Goal: Communication & Community: Answer question/provide support

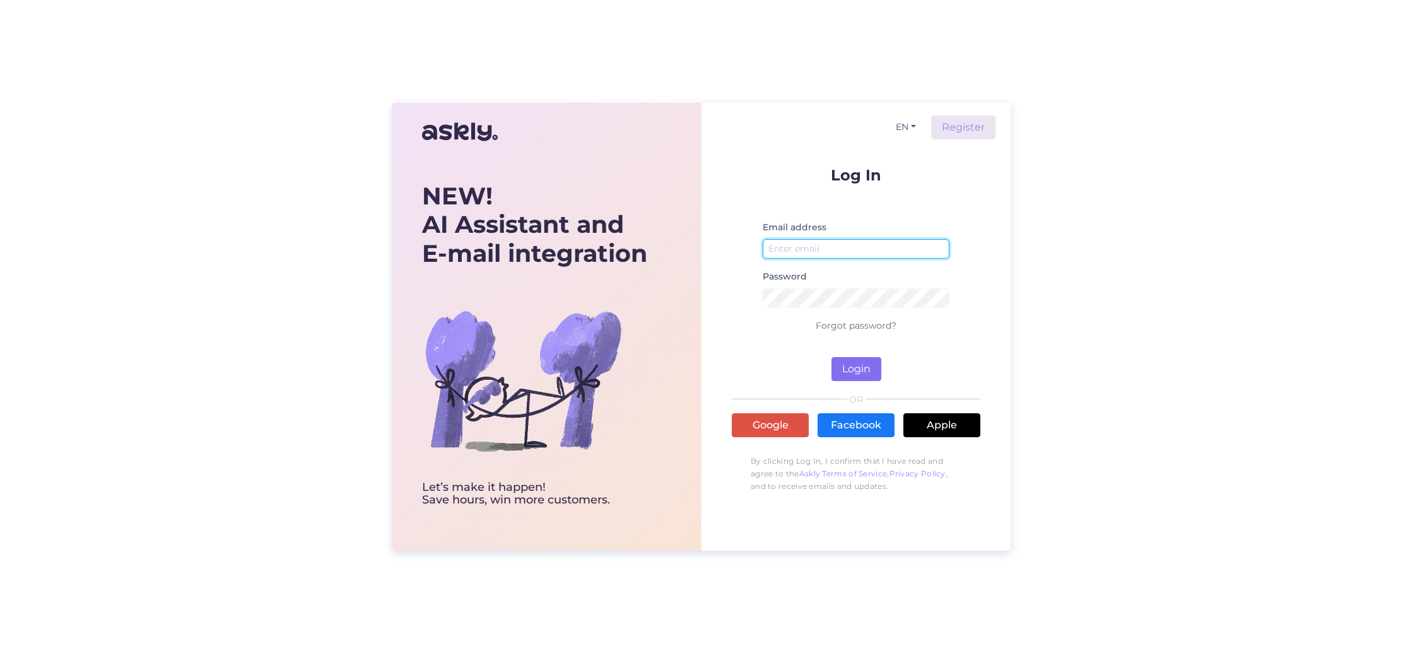
type input "[EMAIL_ADDRESS][DOMAIN_NAME]"
click at [872, 372] on button "Login" at bounding box center [857, 369] width 50 height 24
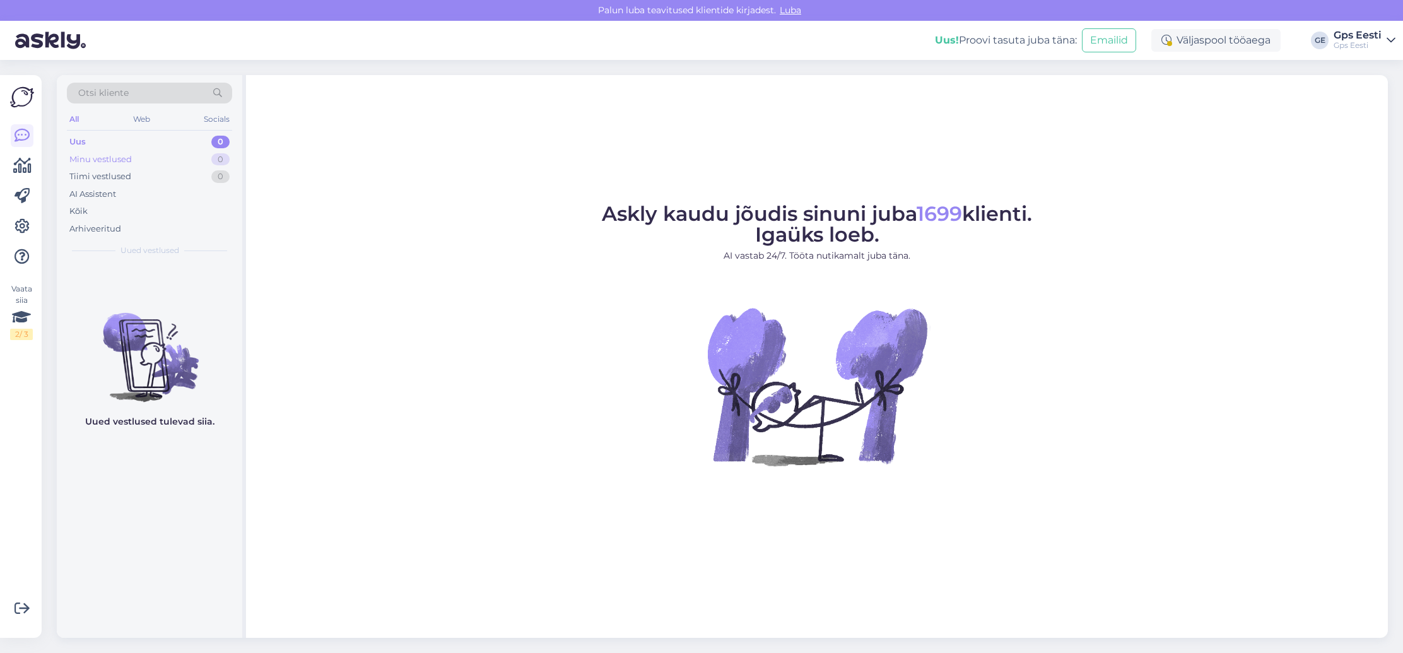
click at [156, 163] on div "Minu vestlused 0" at bounding box center [149, 160] width 165 height 18
click at [152, 173] on div "Tiimi vestlused 0" at bounding box center [149, 177] width 165 height 18
click at [109, 209] on div "Kõik" at bounding box center [149, 212] width 165 height 18
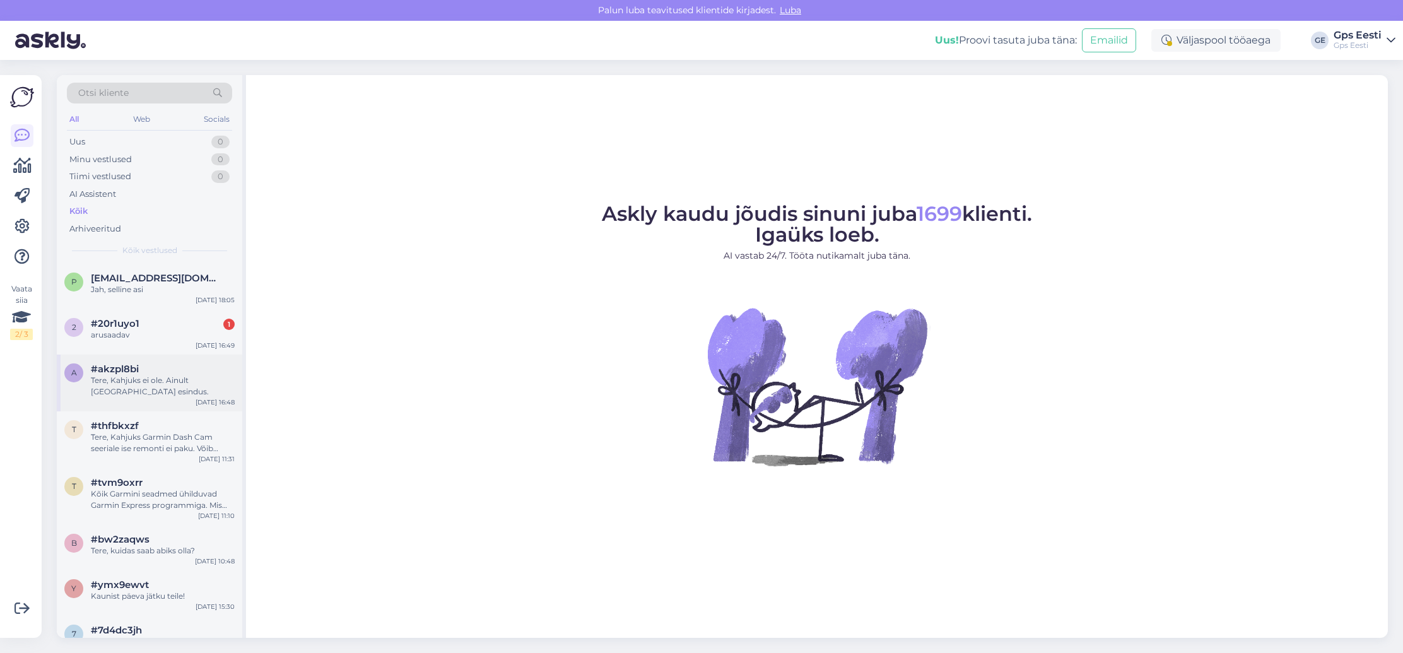
click at [159, 400] on div "a #akzpl8bi Tere, Kahjuks ei ole. Ainult [GEOGRAPHIC_DATA] esindus. [DATE] 16:48" at bounding box center [149, 383] width 185 height 57
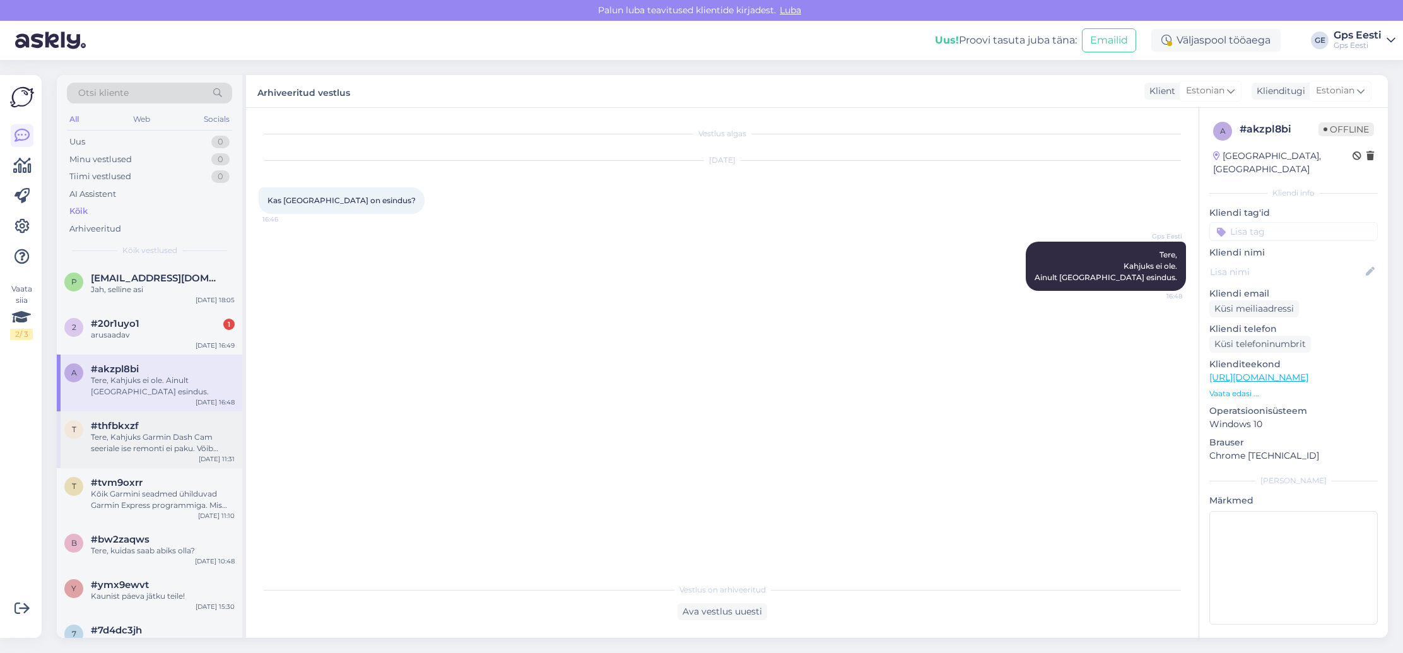
click at [163, 449] on div "Tere, Kahjuks Garmin Dash Cam seeriale ise remonti ei paku. Võib uurida kohalik…" at bounding box center [163, 443] width 144 height 23
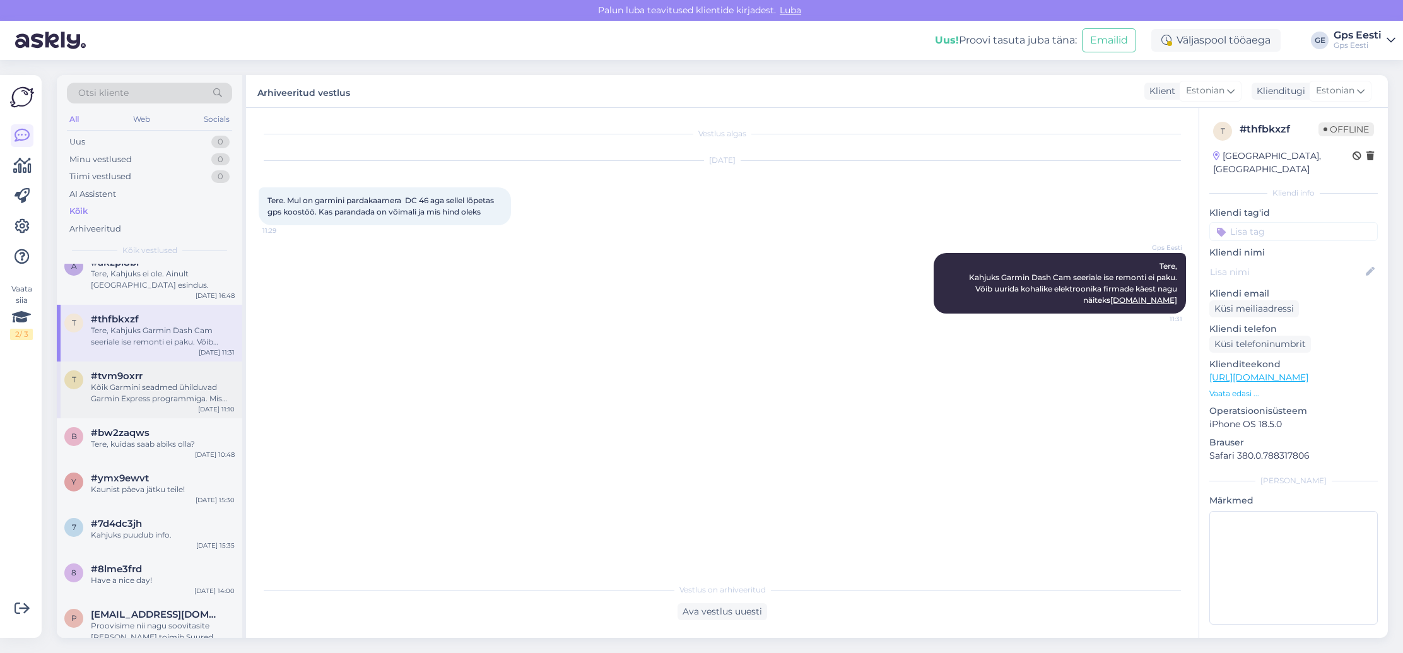
scroll to position [109, 0]
click at [165, 398] on div "Kõik Garmini seadmed ühilduvad Garmin Express programmiga. Mis seadet ning mis …" at bounding box center [163, 391] width 144 height 23
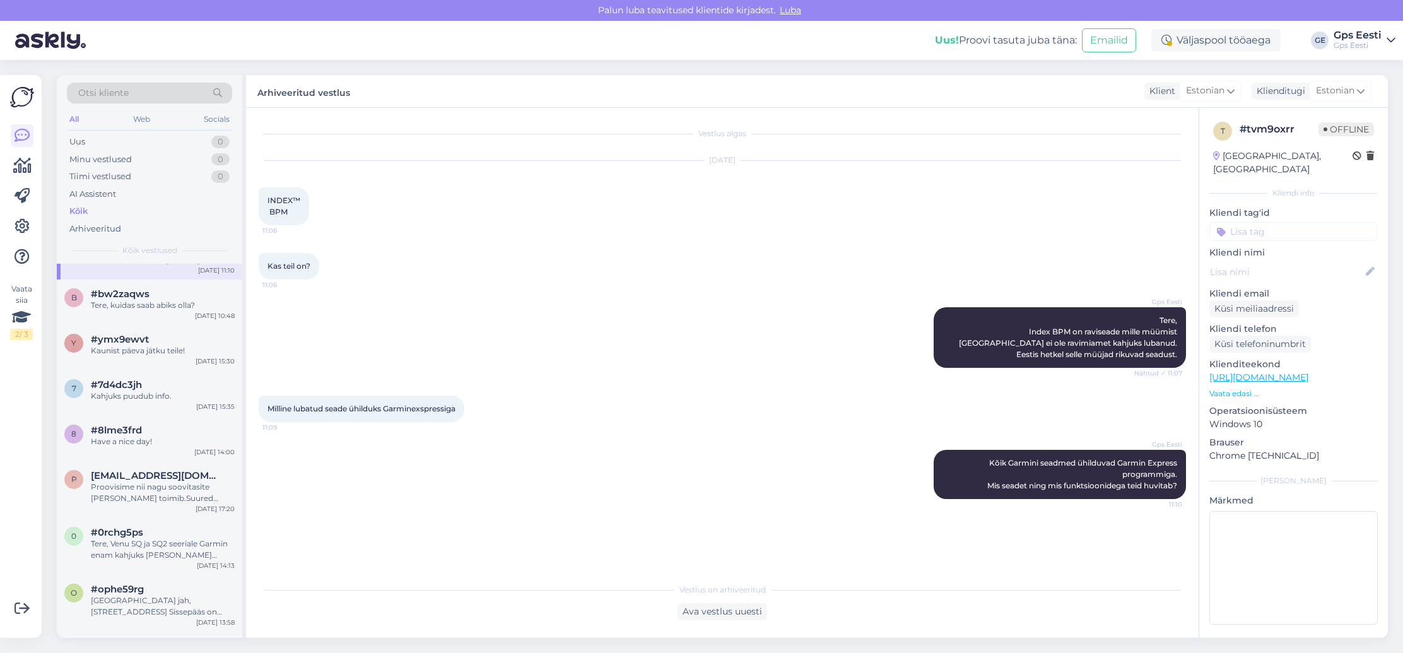
scroll to position [257, 0]
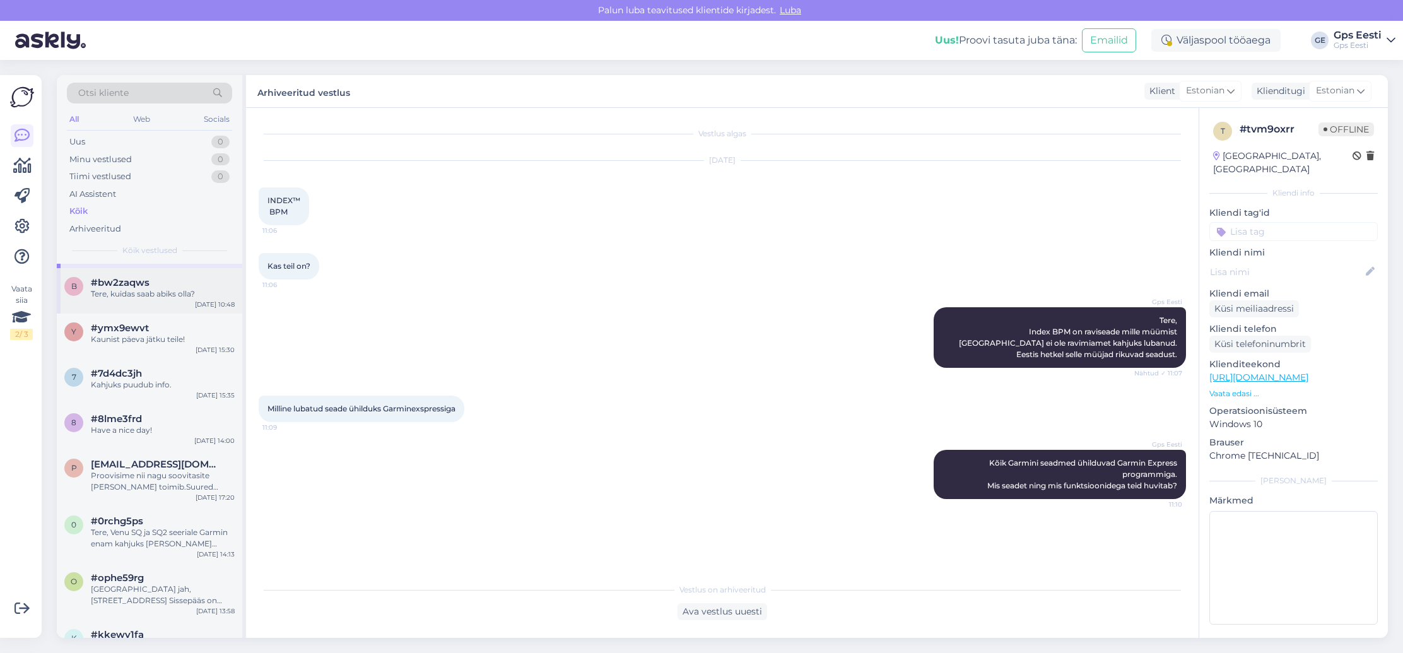
click at [172, 285] on div "#bw2zaqws" at bounding box center [163, 282] width 144 height 11
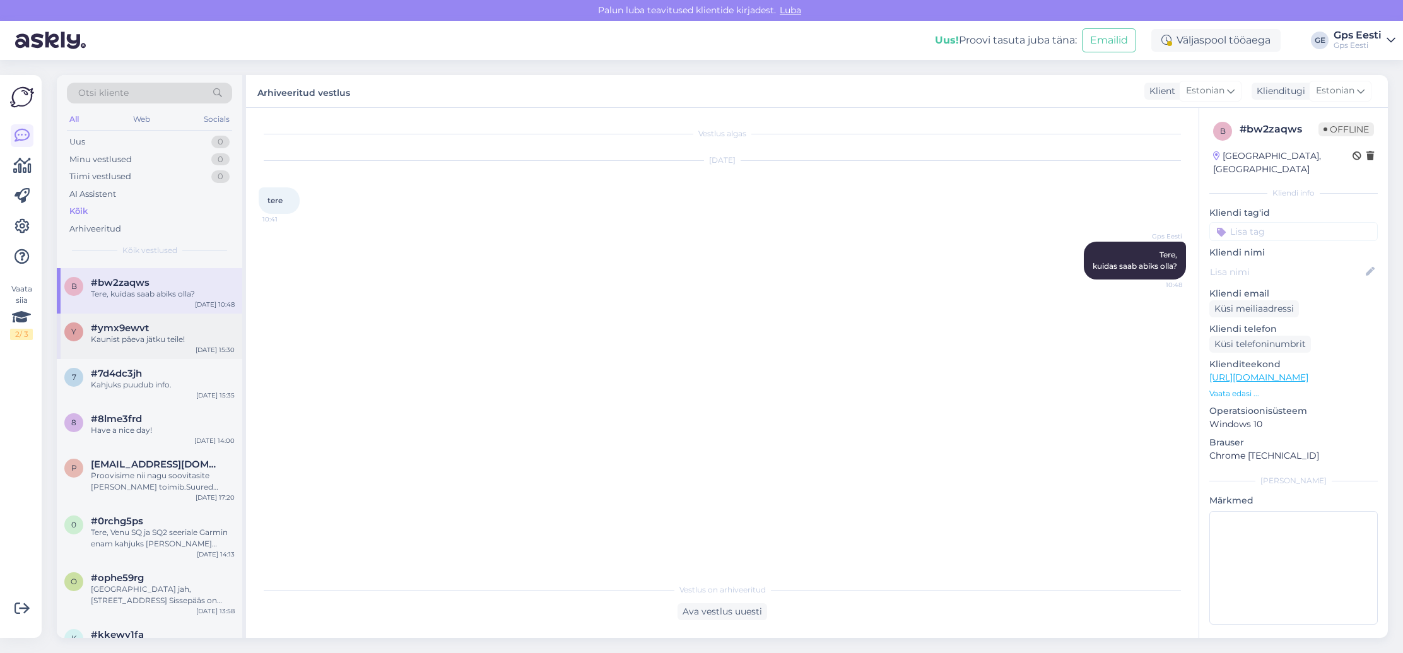
click at [175, 322] on div "y #ymx9ewvt Kaunist päeva jätku teile! [DATE] 15:30" at bounding box center [149, 336] width 185 height 45
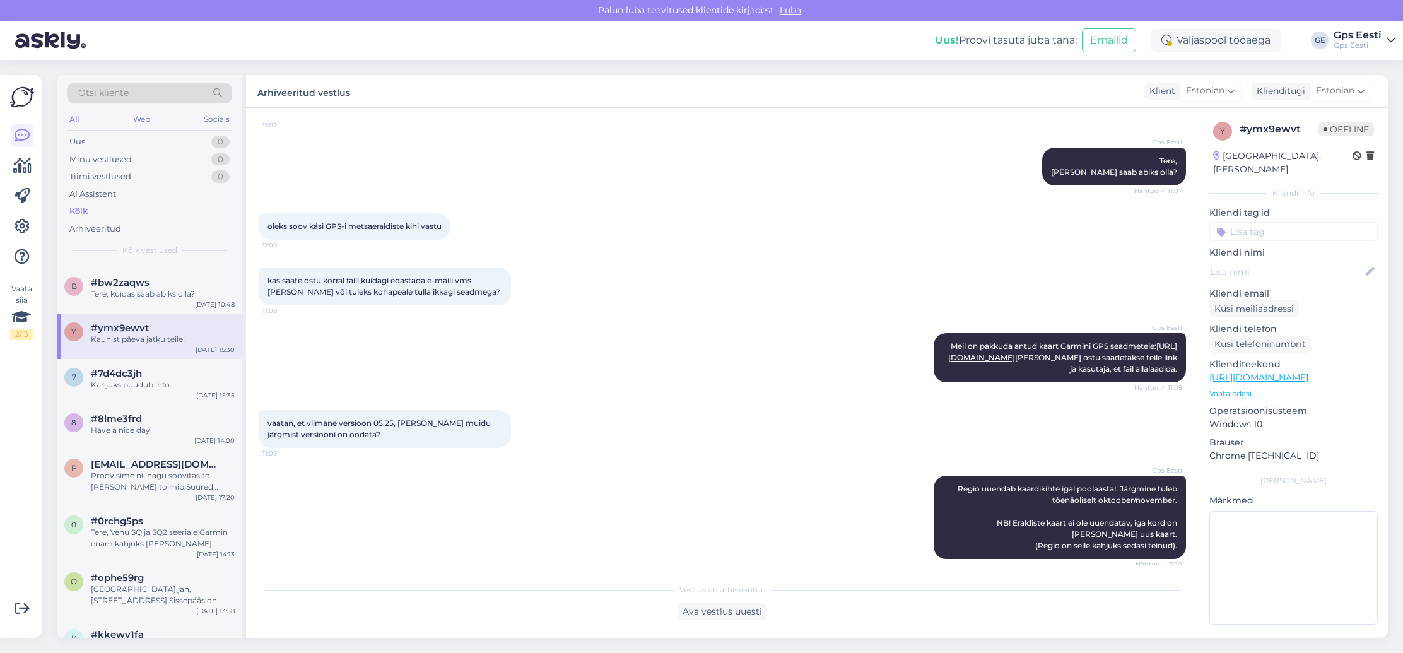
scroll to position [101, 0]
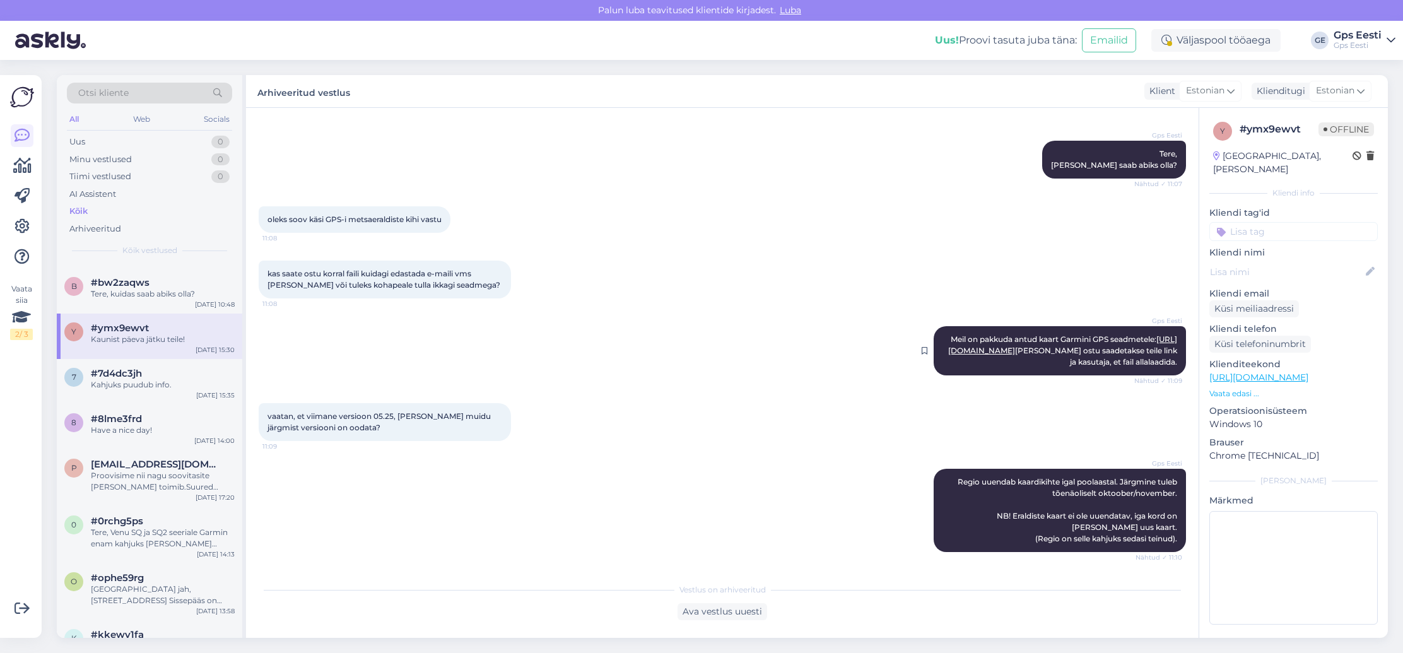
click at [991, 353] on link "[URL][DOMAIN_NAME]" at bounding box center [1062, 344] width 229 height 21
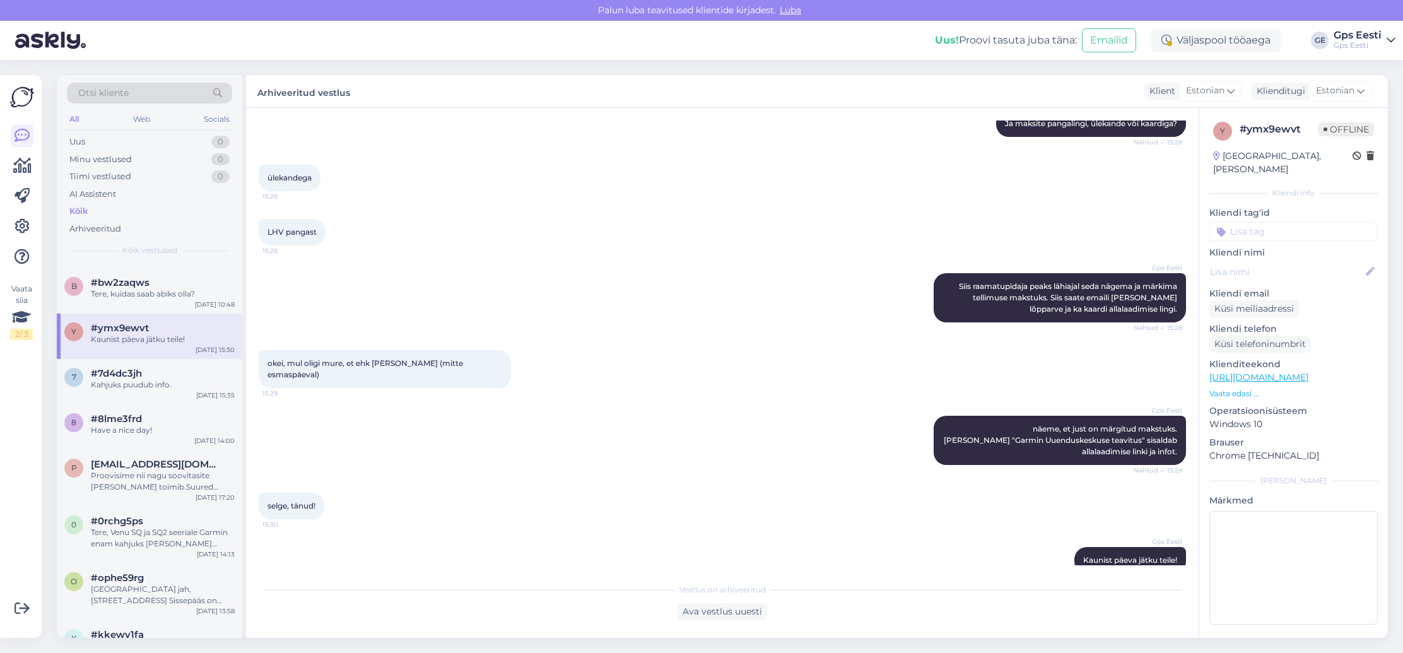
scroll to position [952, 0]
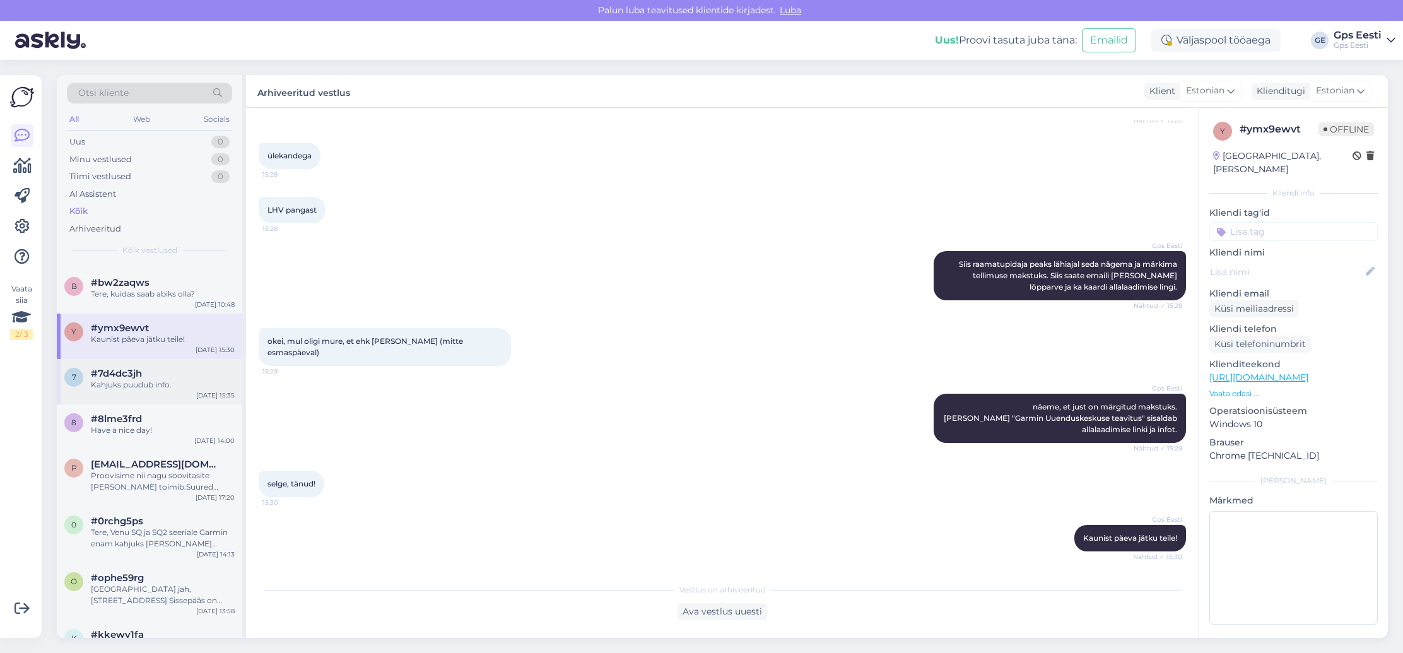
click at [139, 377] on span "#7d4dc3jh" at bounding box center [116, 373] width 51 height 11
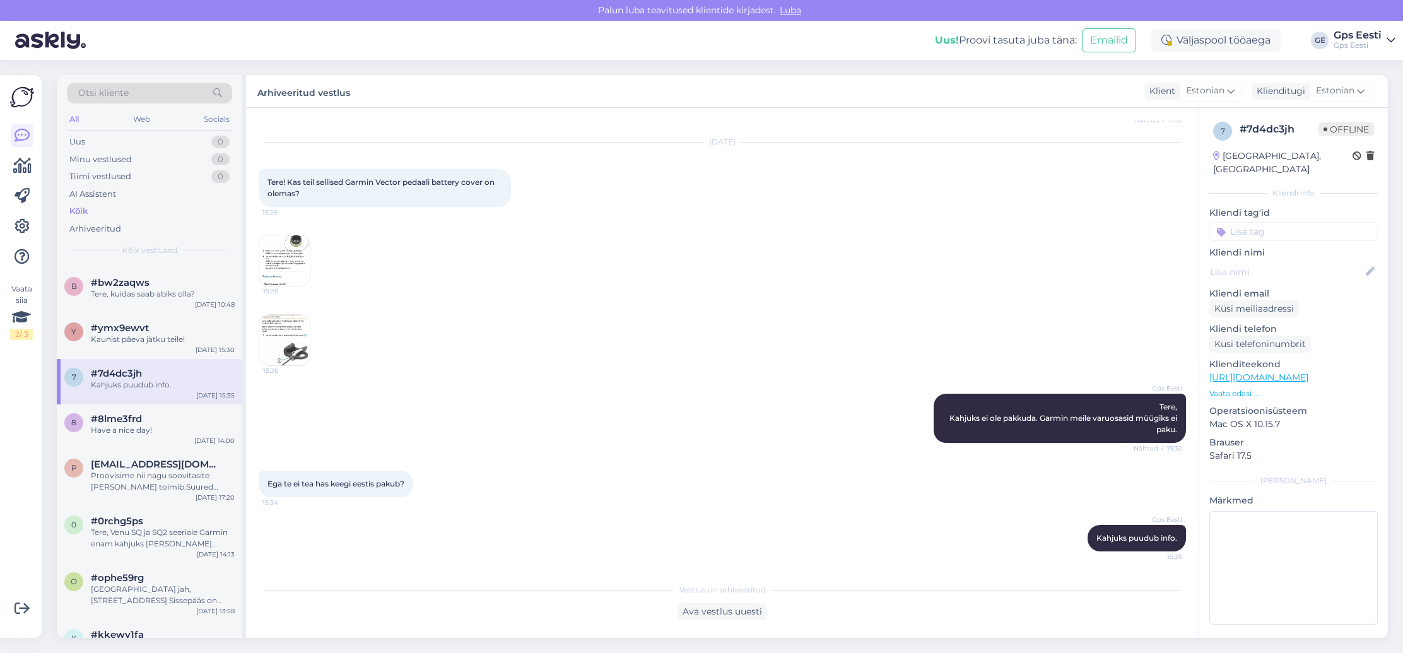
scroll to position [830, 0]
click at [141, 428] on div "Have a nice day!" at bounding box center [163, 430] width 144 height 11
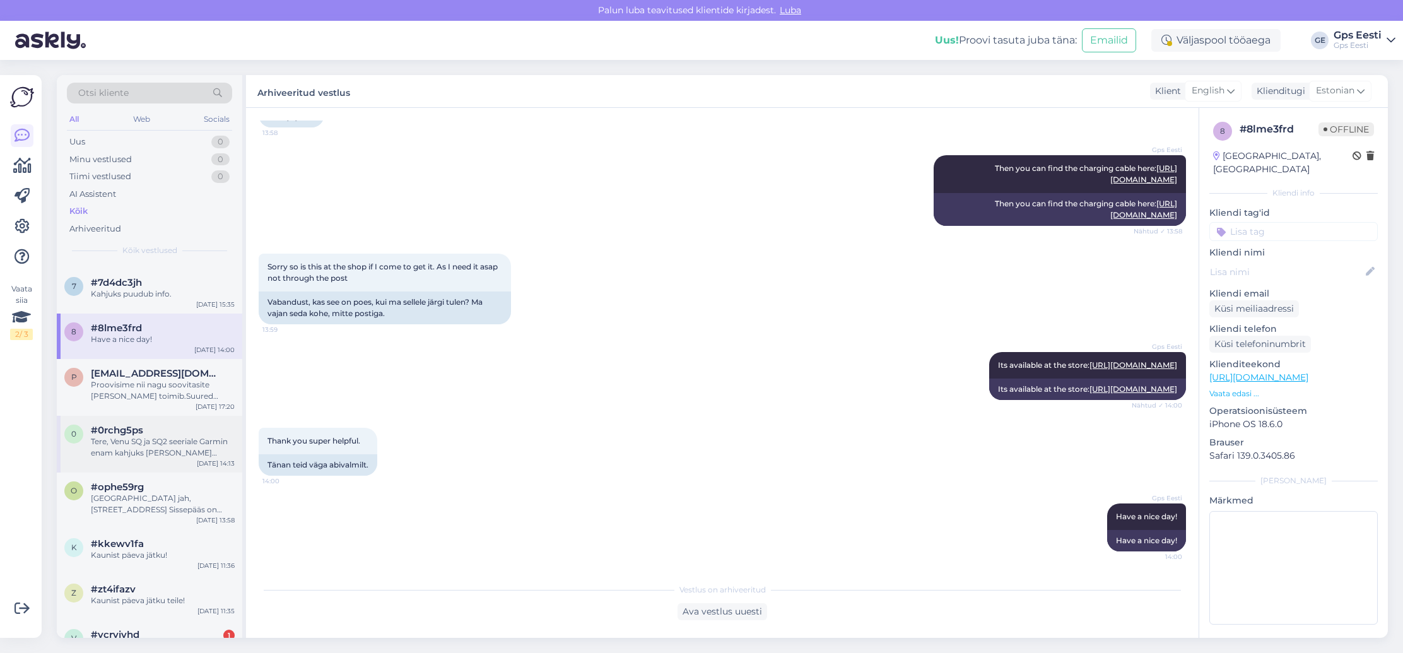
scroll to position [380, 0]
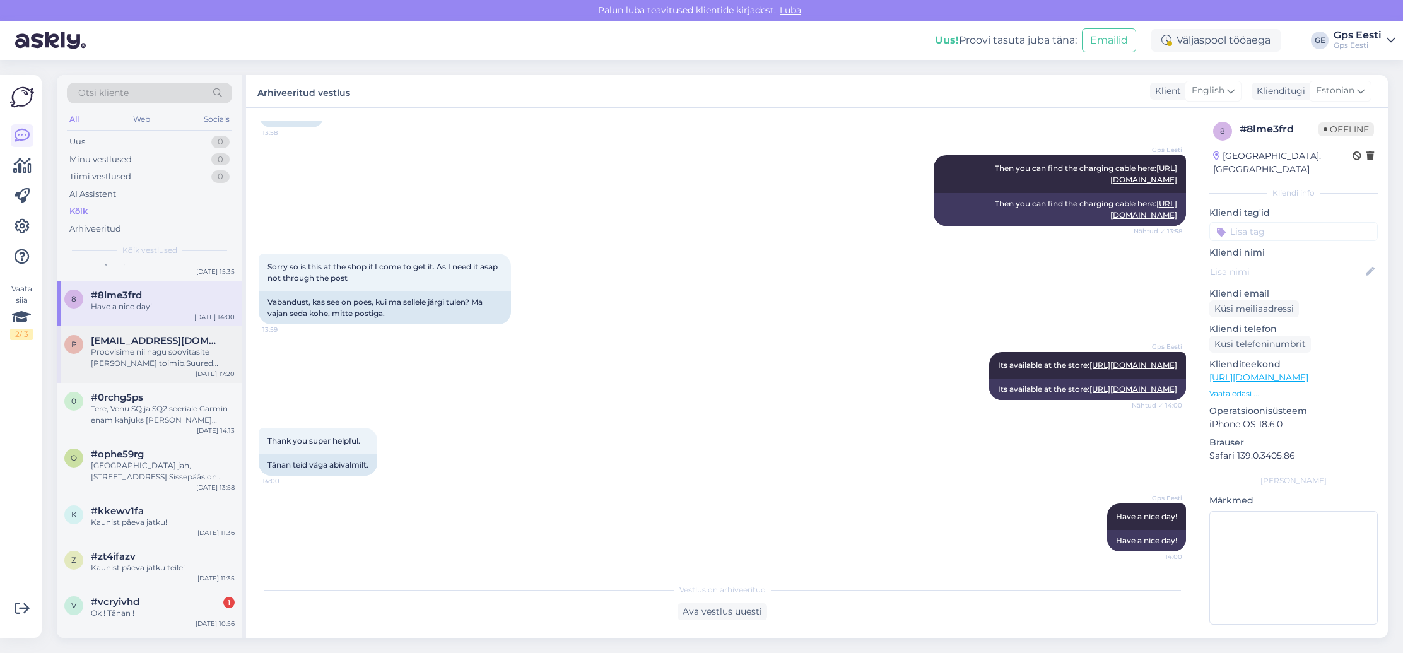
click at [162, 362] on div "Proovisime nii nagu soovitasite [PERSON_NAME] toimib.Suured tänud🙏" at bounding box center [163, 357] width 144 height 23
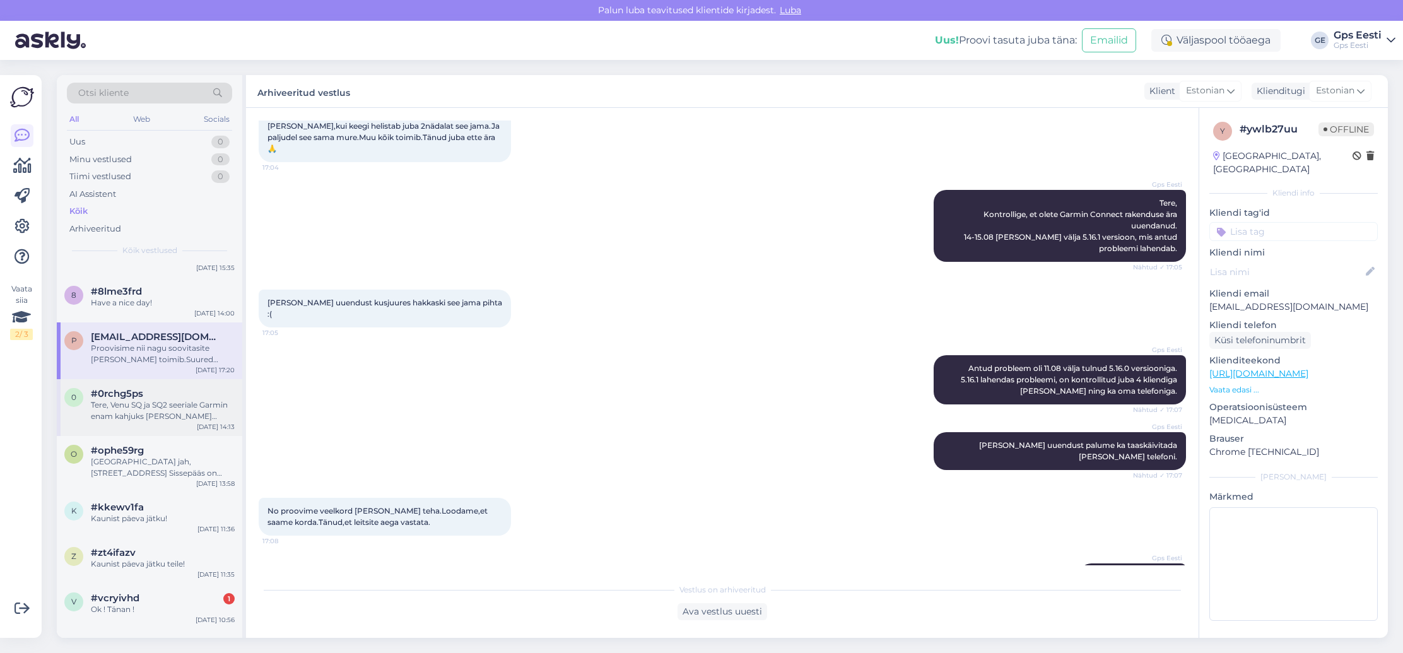
scroll to position [393, 0]
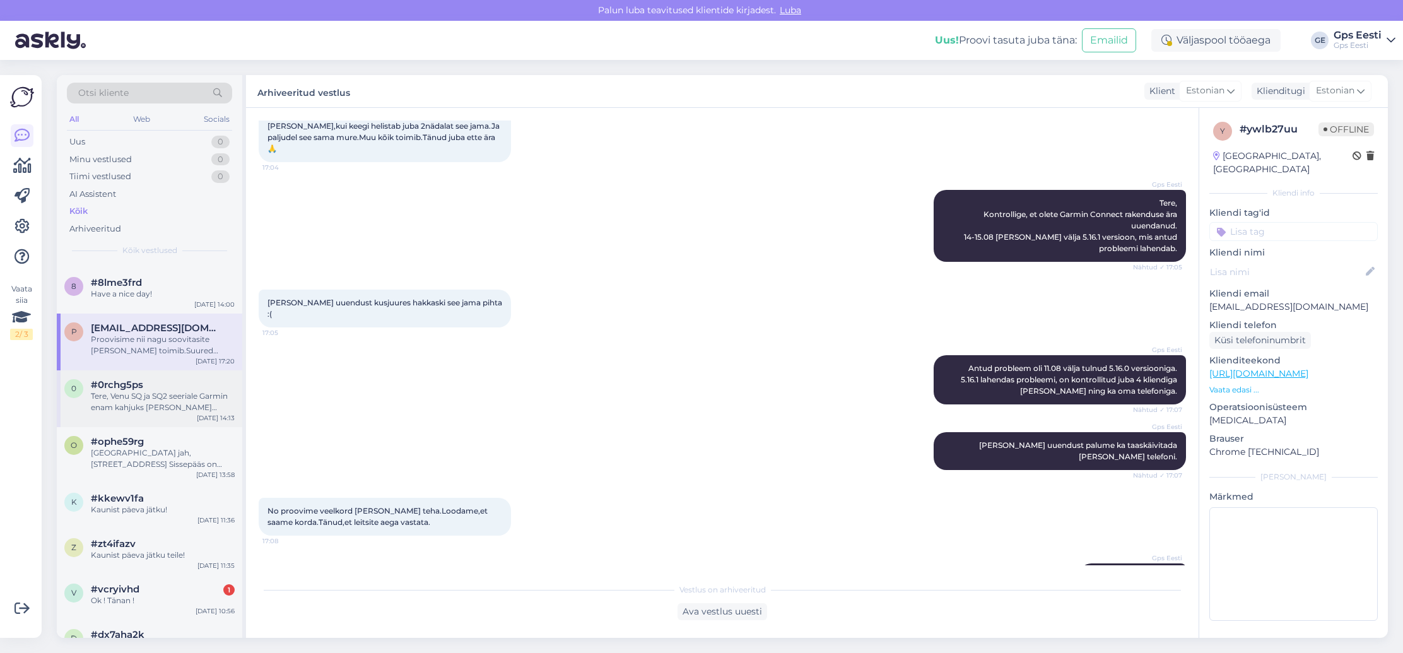
click at [177, 425] on div "0 #0rchg5ps Tere, Venu SQ ja SQ2 seeriale Garmin enam kahjuks [PERSON_NAME] vah…" at bounding box center [149, 398] width 185 height 57
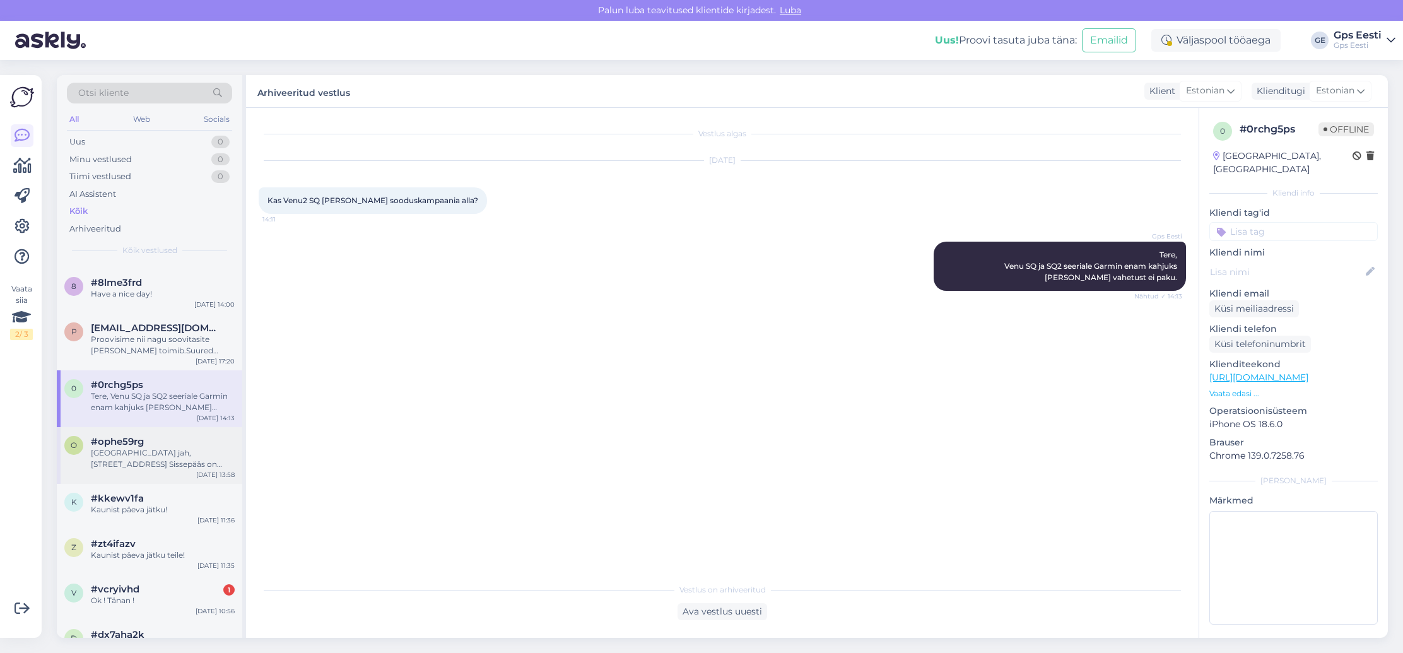
click at [179, 442] on div "#ophe59rg" at bounding box center [163, 441] width 144 height 11
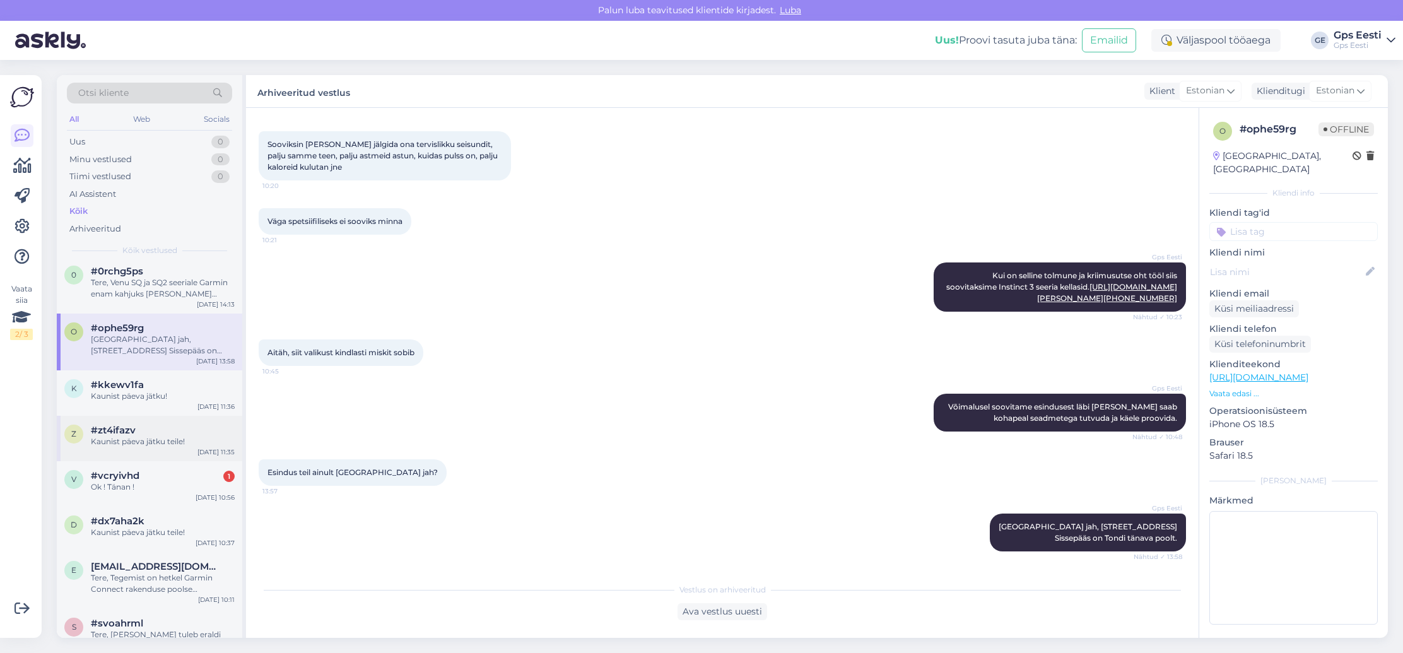
scroll to position [534, 0]
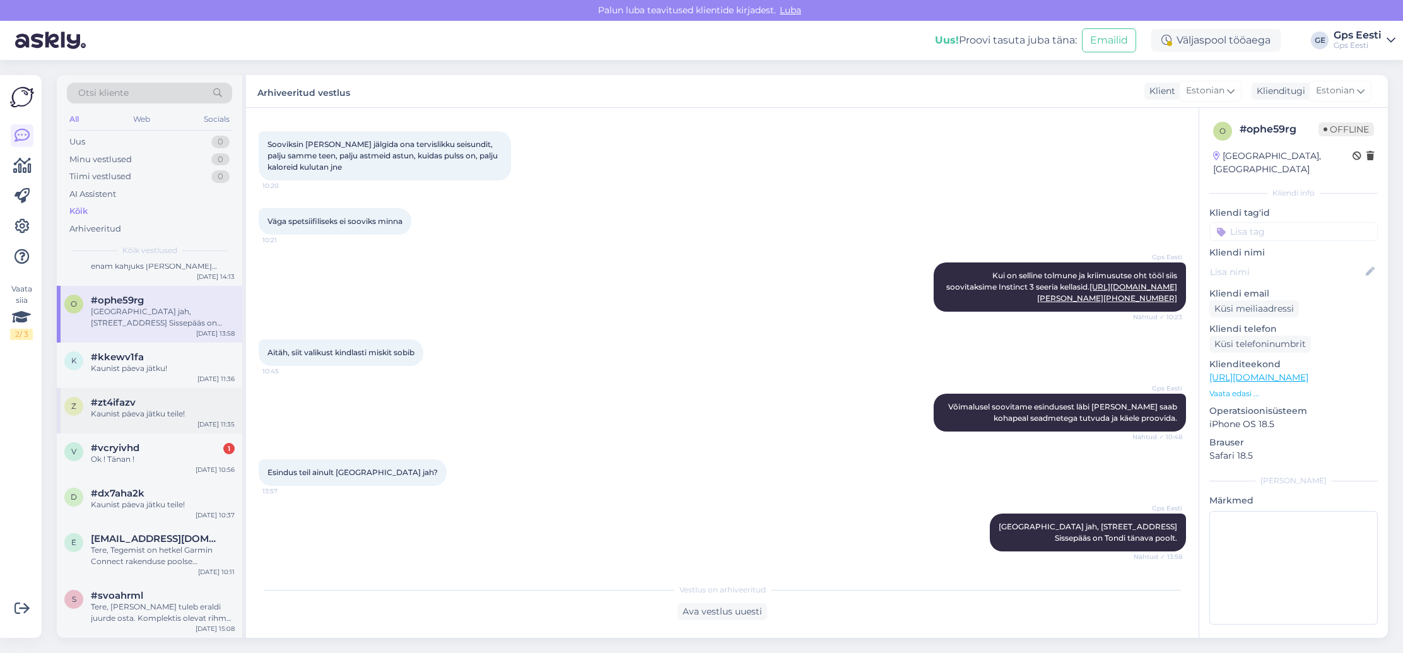
click at [189, 412] on div "Kaunist päeva jätku teile!" at bounding box center [163, 413] width 144 height 11
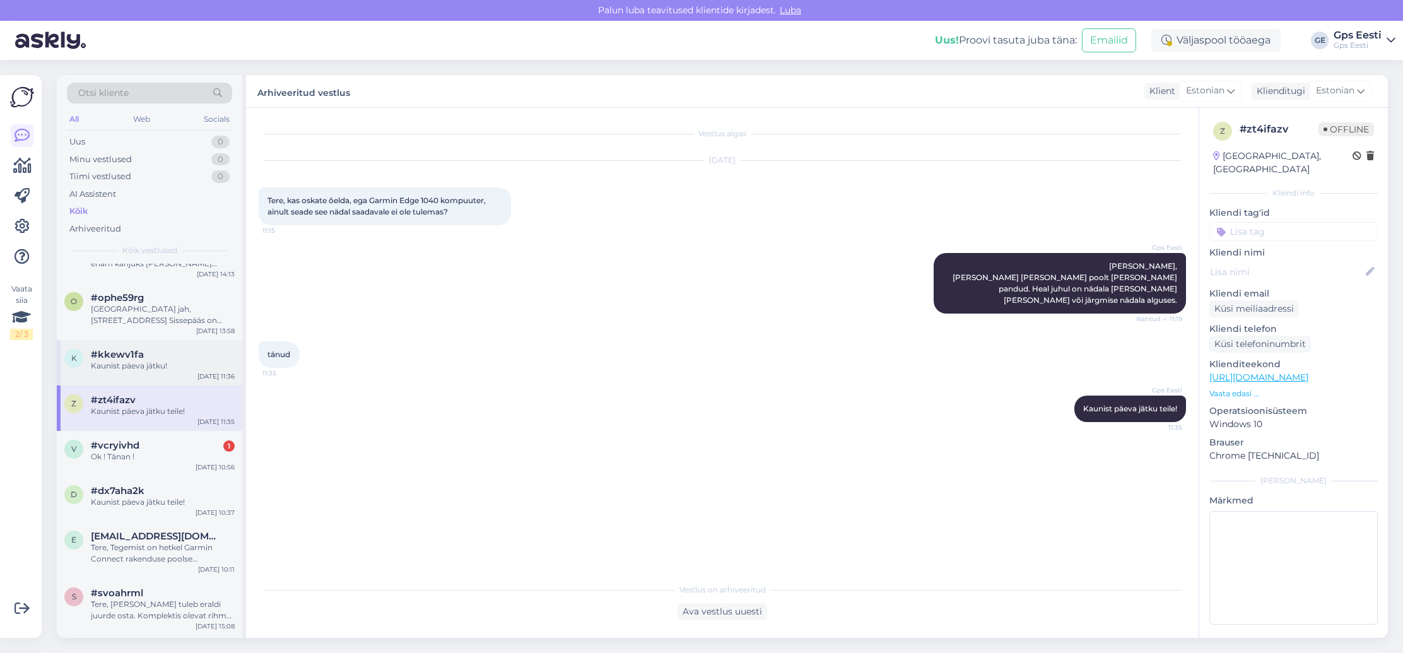
scroll to position [537, 0]
click at [180, 367] on div "Kaunist päeva jätku!" at bounding box center [163, 365] width 144 height 11
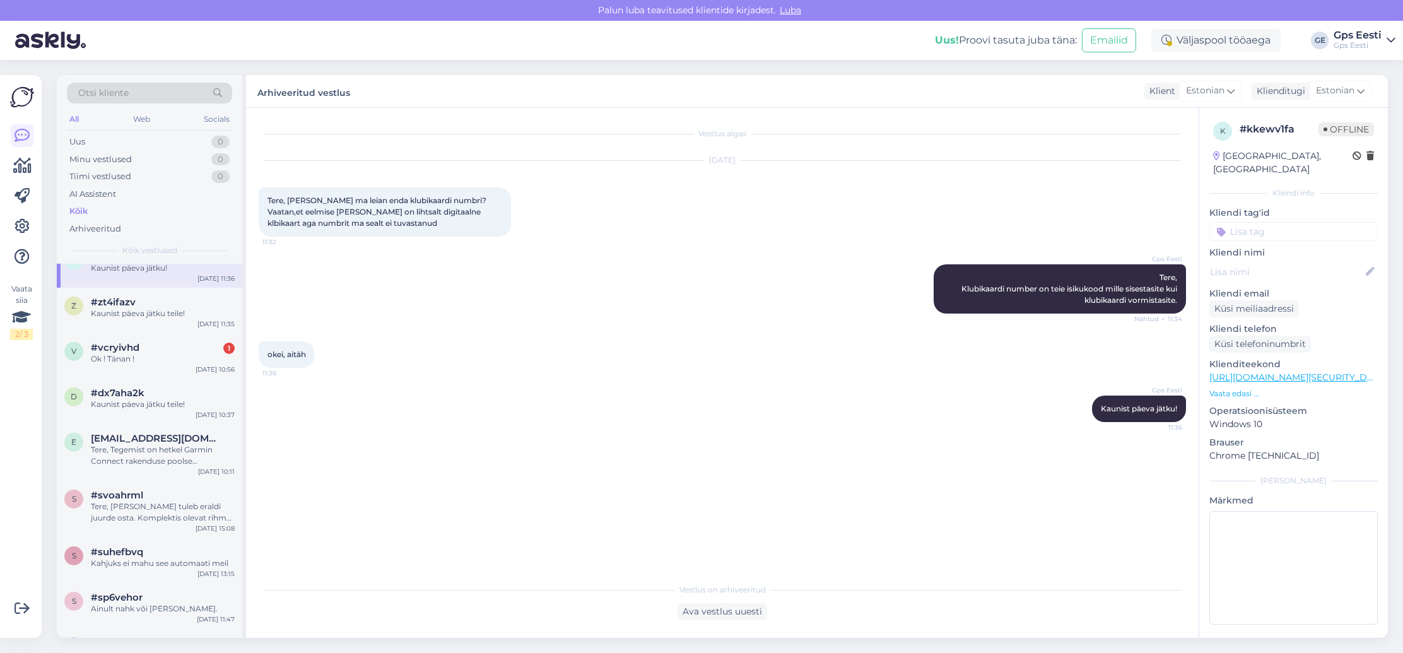
scroll to position [635, 0]
click at [182, 396] on div "#dx7aha2k" at bounding box center [163, 392] width 144 height 11
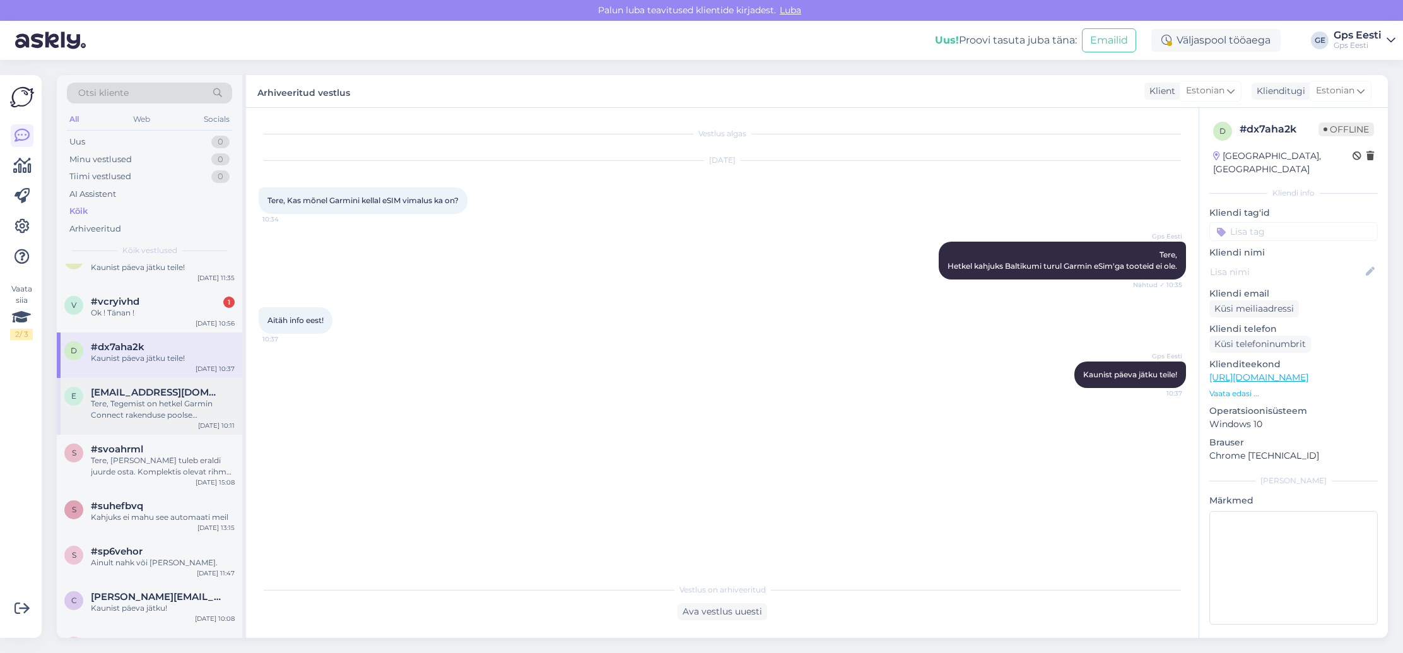
scroll to position [681, 0]
click at [182, 395] on span "[EMAIL_ADDRESS][DOMAIN_NAME]" at bounding box center [156, 391] width 131 height 11
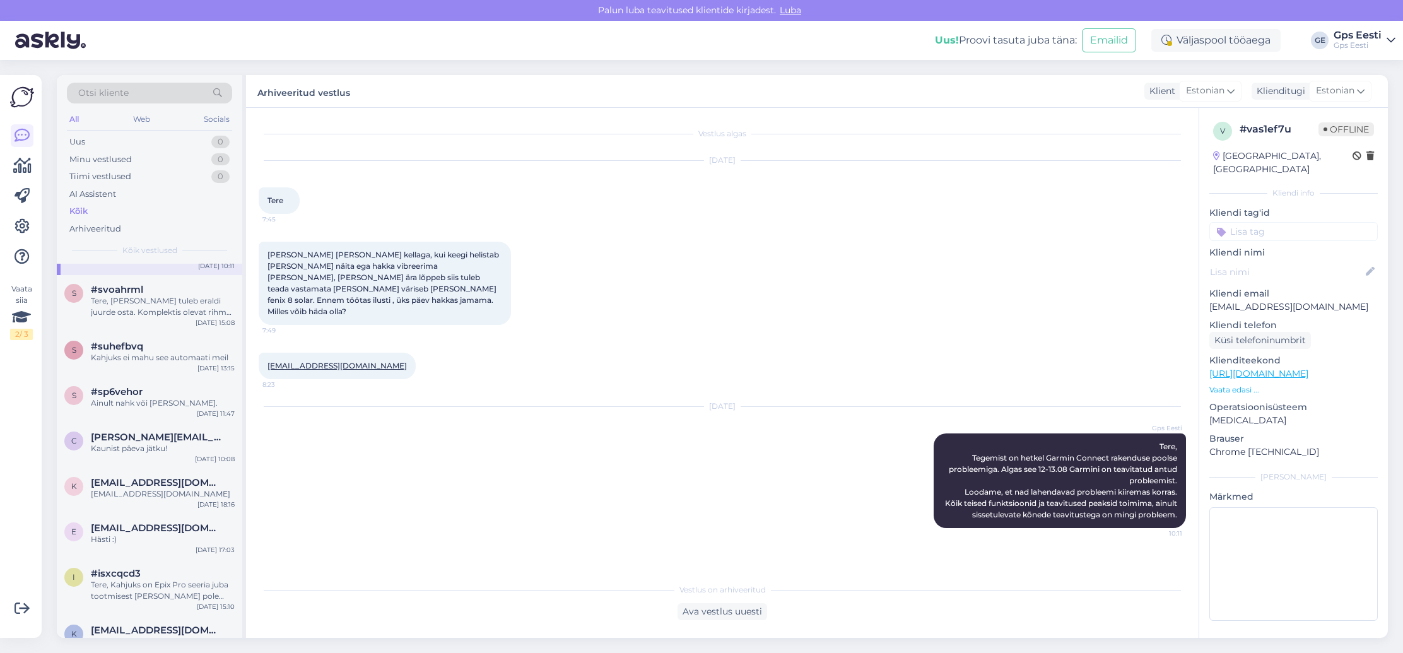
scroll to position [852, 0]
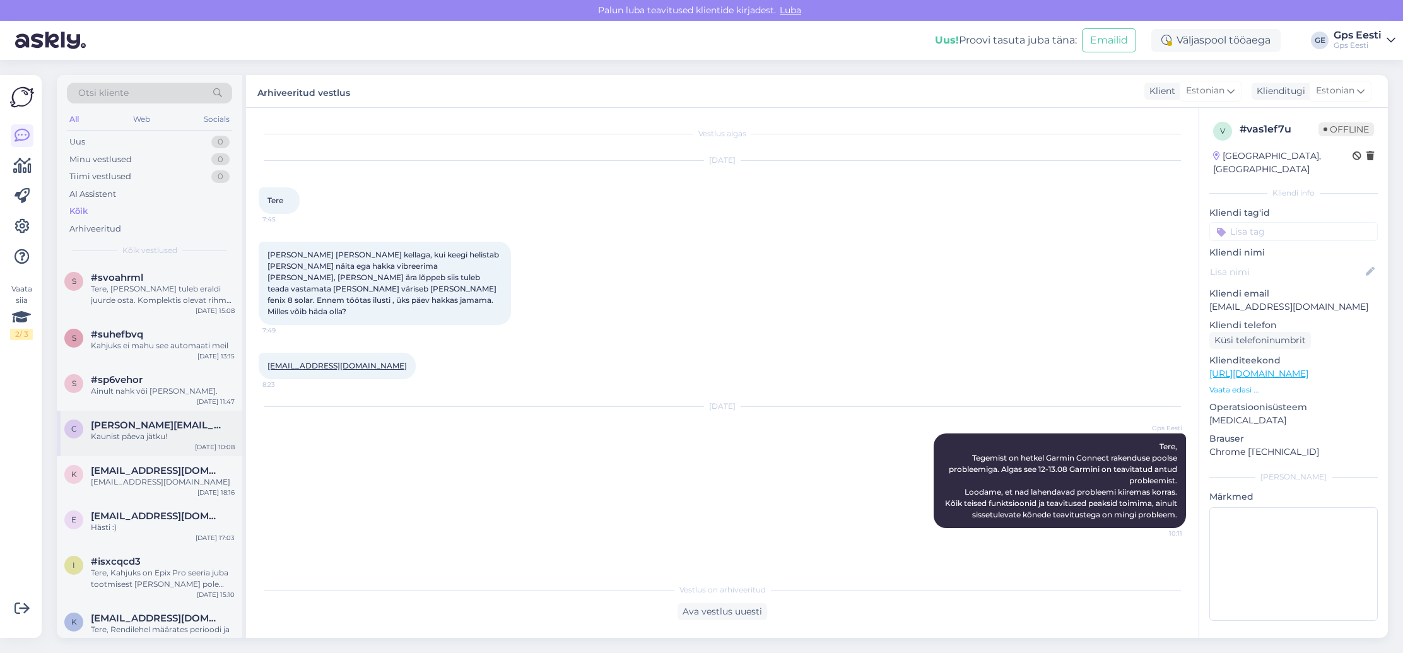
click at [164, 418] on div "c [PERSON_NAME][EMAIL_ADDRESS][PERSON_NAME][DOMAIN_NAME] Kaunist päeva jätku! […" at bounding box center [149, 433] width 185 height 45
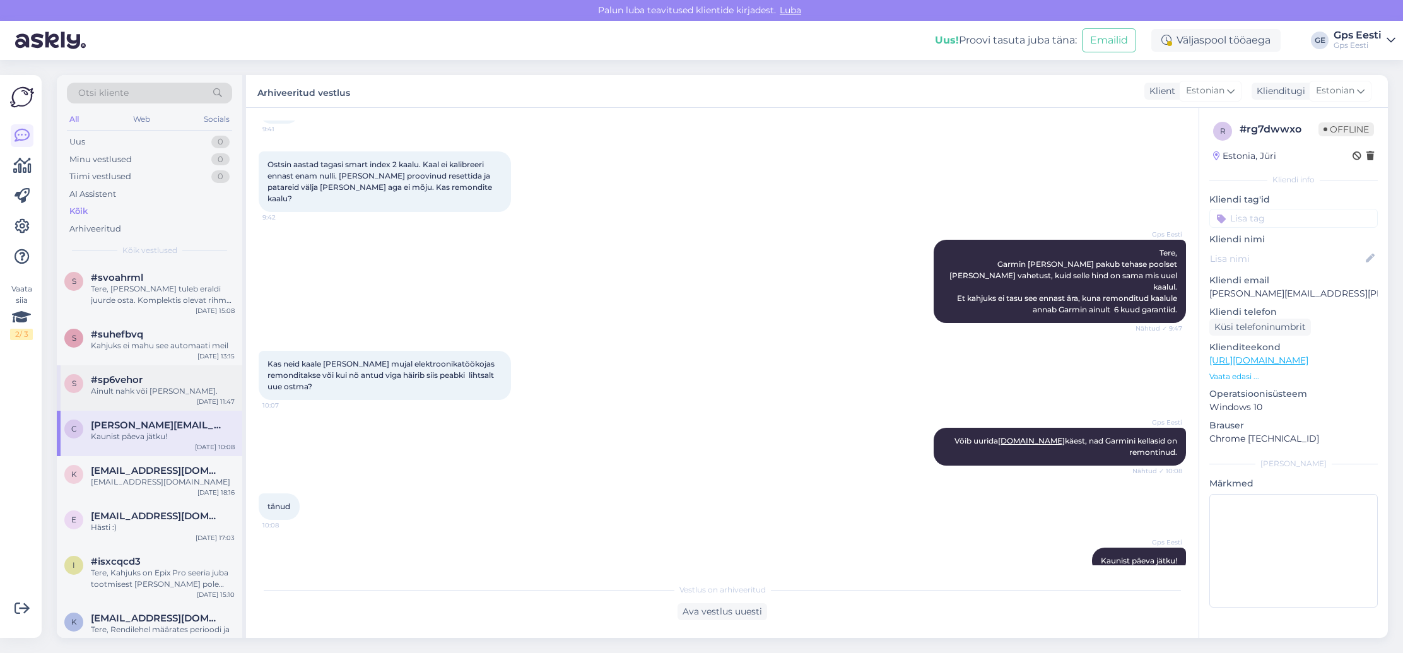
click at [163, 399] on div "s #sp6vehor Ainult nahk või [PERSON_NAME]. [DATE] 11:47" at bounding box center [149, 387] width 185 height 45
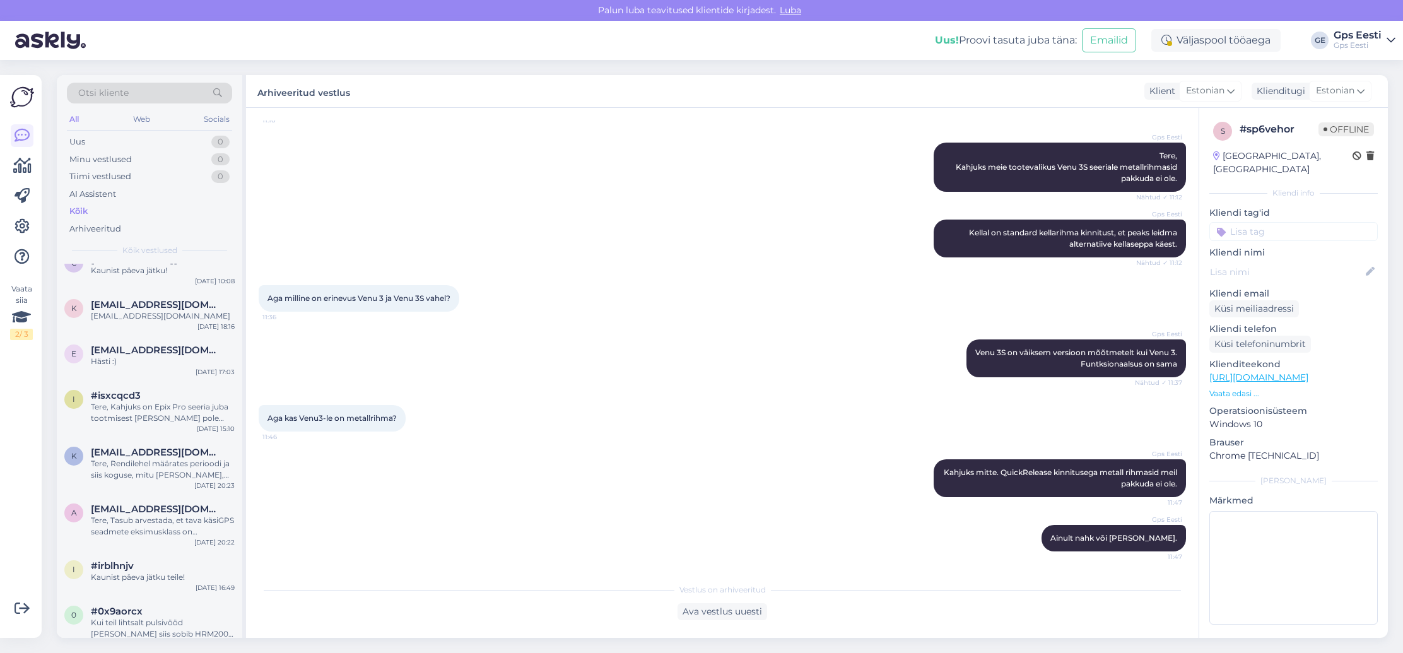
scroll to position [1024, 0]
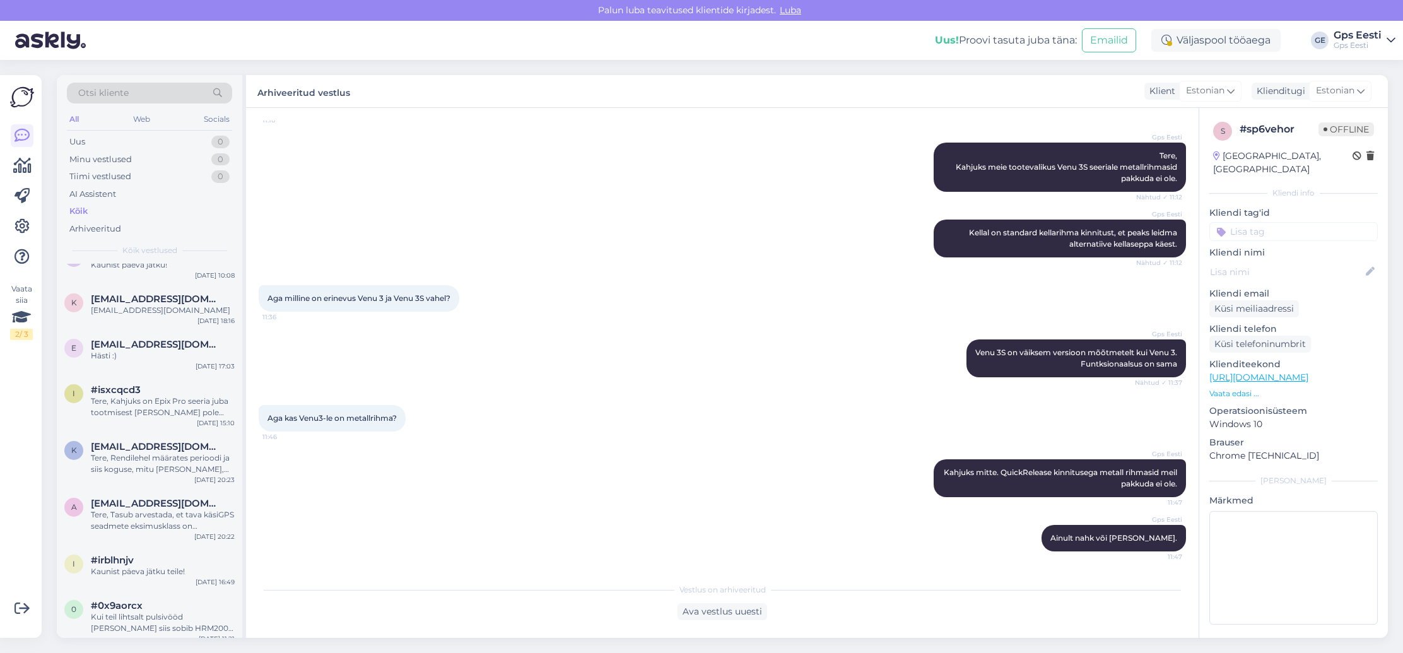
click at [163, 399] on div "Tere, Kahjuks on Epix Pro seeria juba tootmisest [PERSON_NAME] pole enam saadav…" at bounding box center [163, 407] width 144 height 23
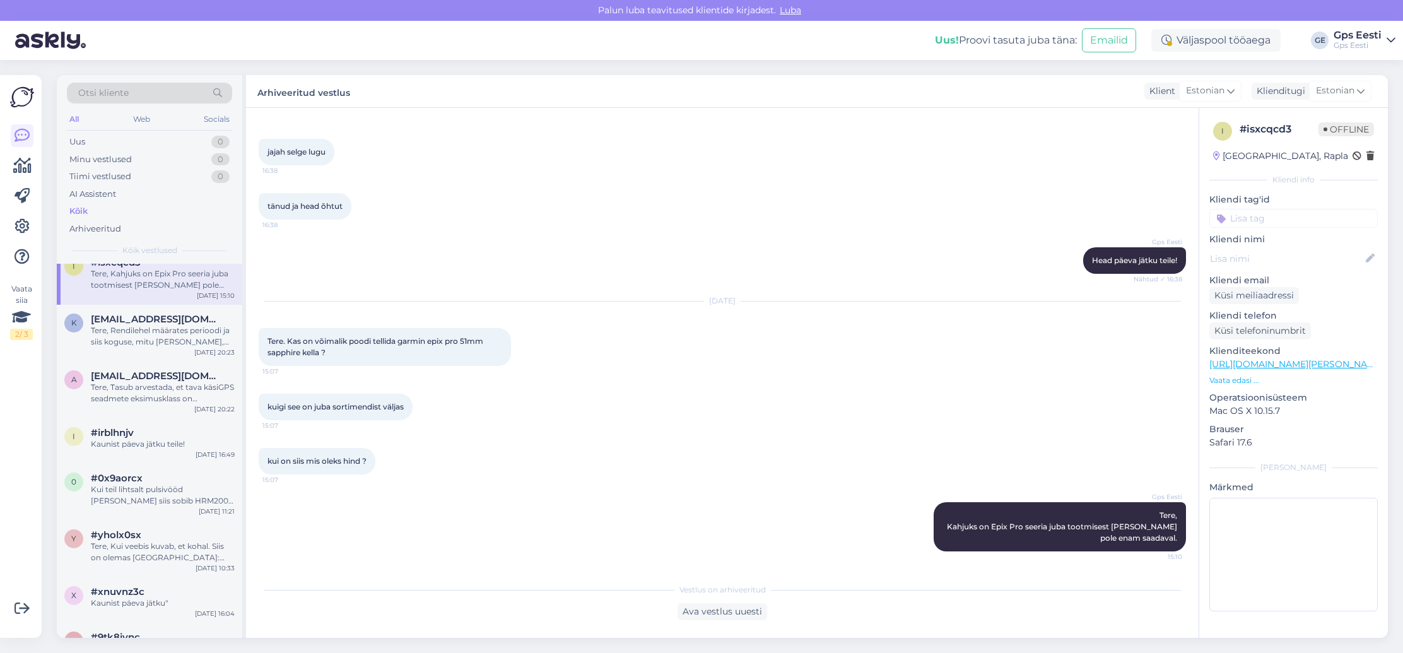
scroll to position [1169, 0]
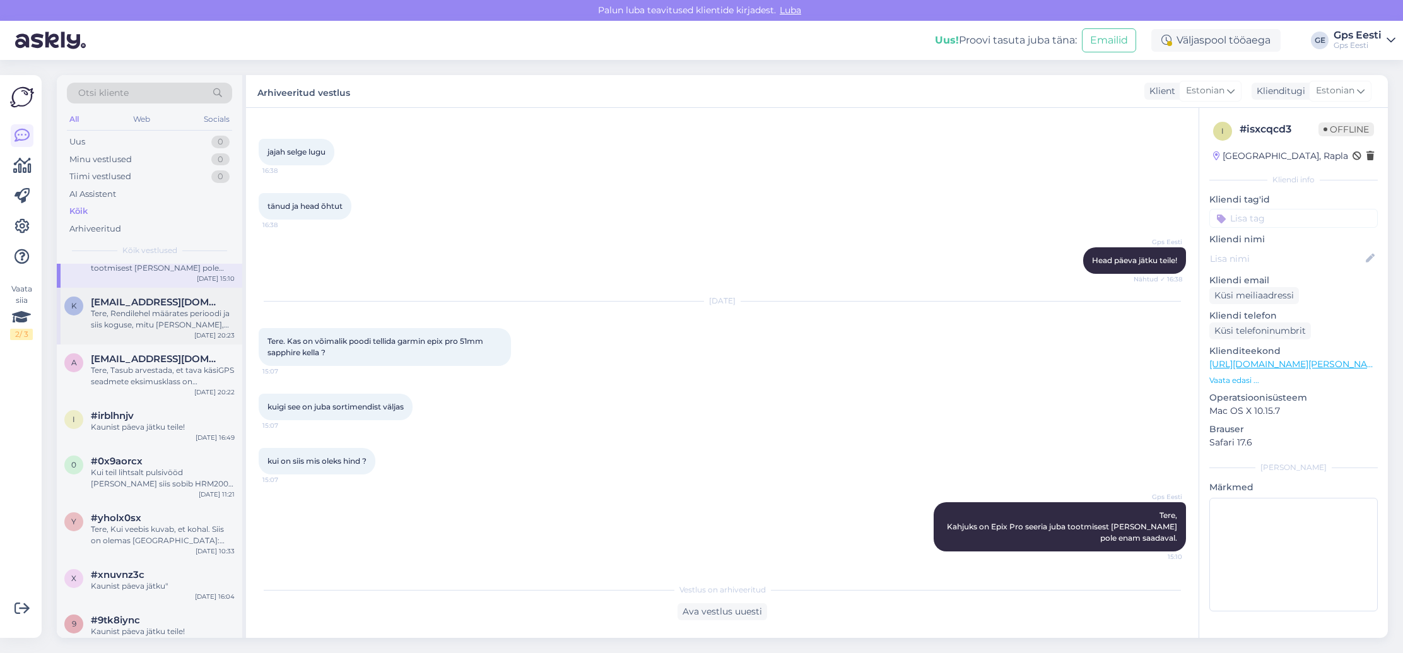
click at [151, 320] on div "Tere, Rendilehel määrates perioodi ja siis koguse, mitu [PERSON_NAME], kuvab [P…" at bounding box center [163, 319] width 144 height 23
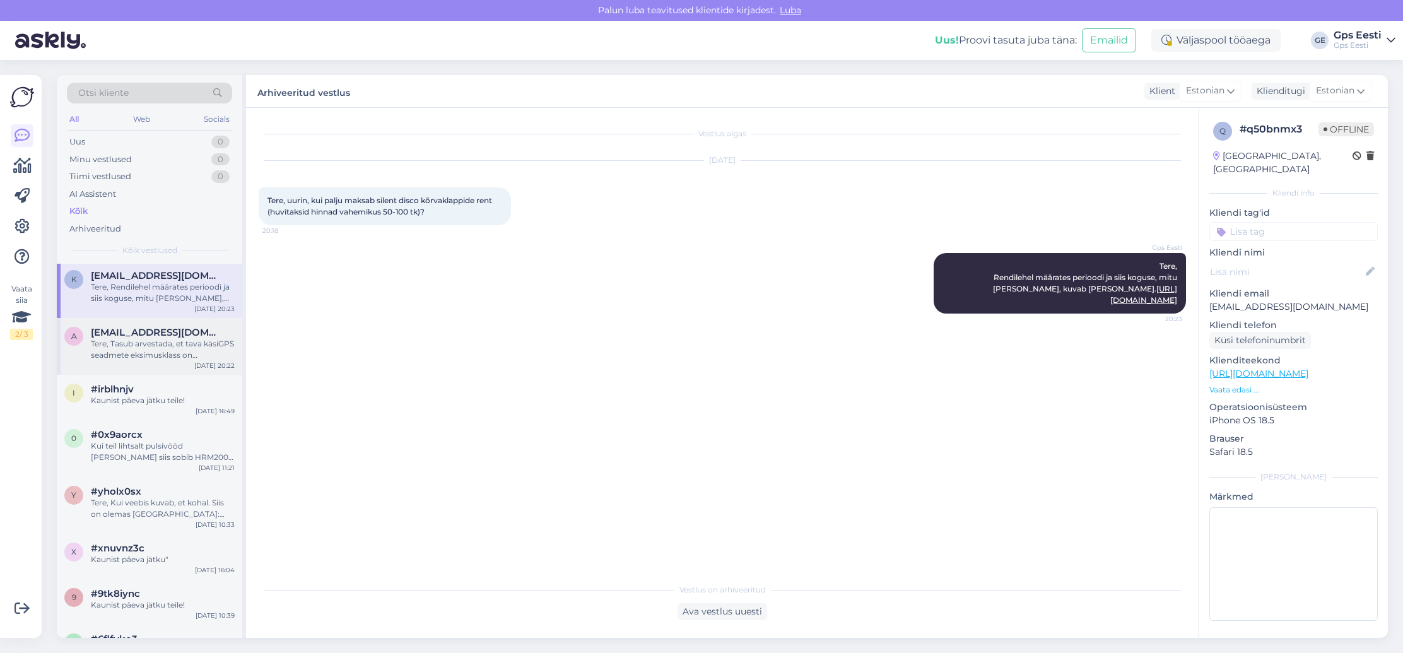
scroll to position [1196, 0]
click at [149, 343] on div "Tere, Tasub arvestada, et tava käsiGPS seadmete eksimusklass on ideaaltingimust…" at bounding box center [163, 349] width 144 height 23
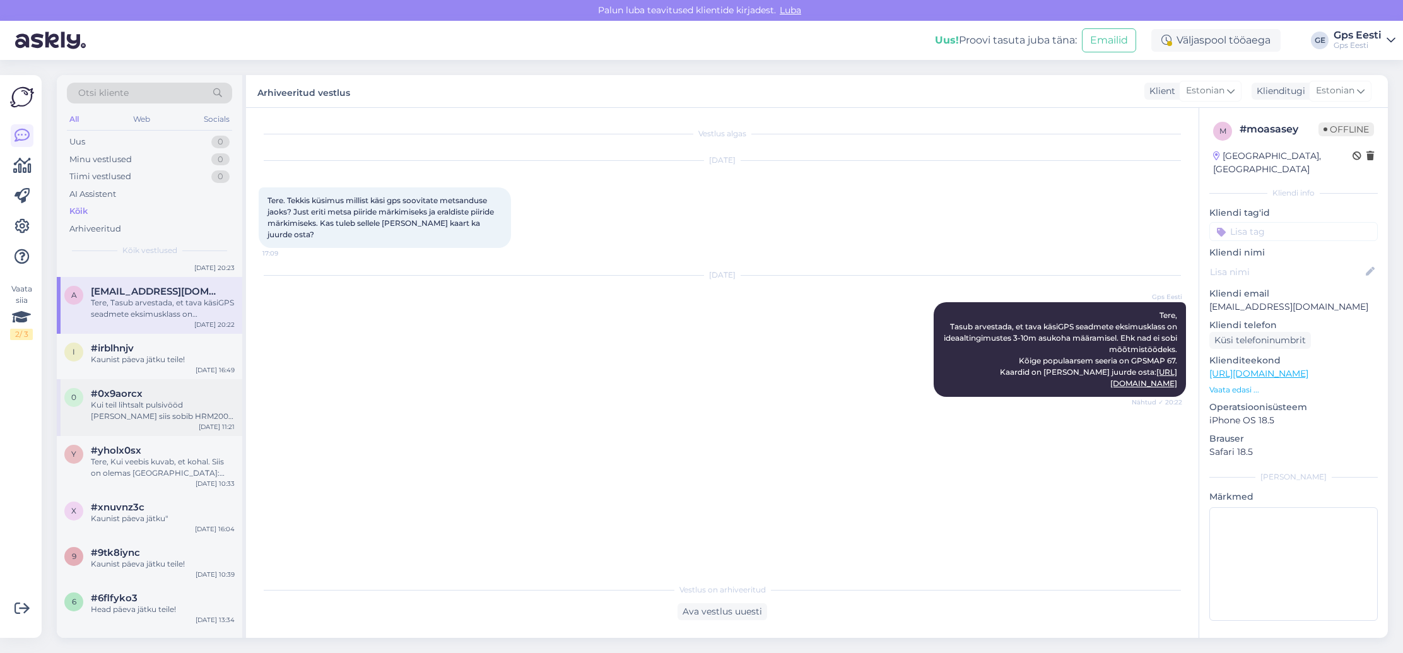
scroll to position [1255, 0]
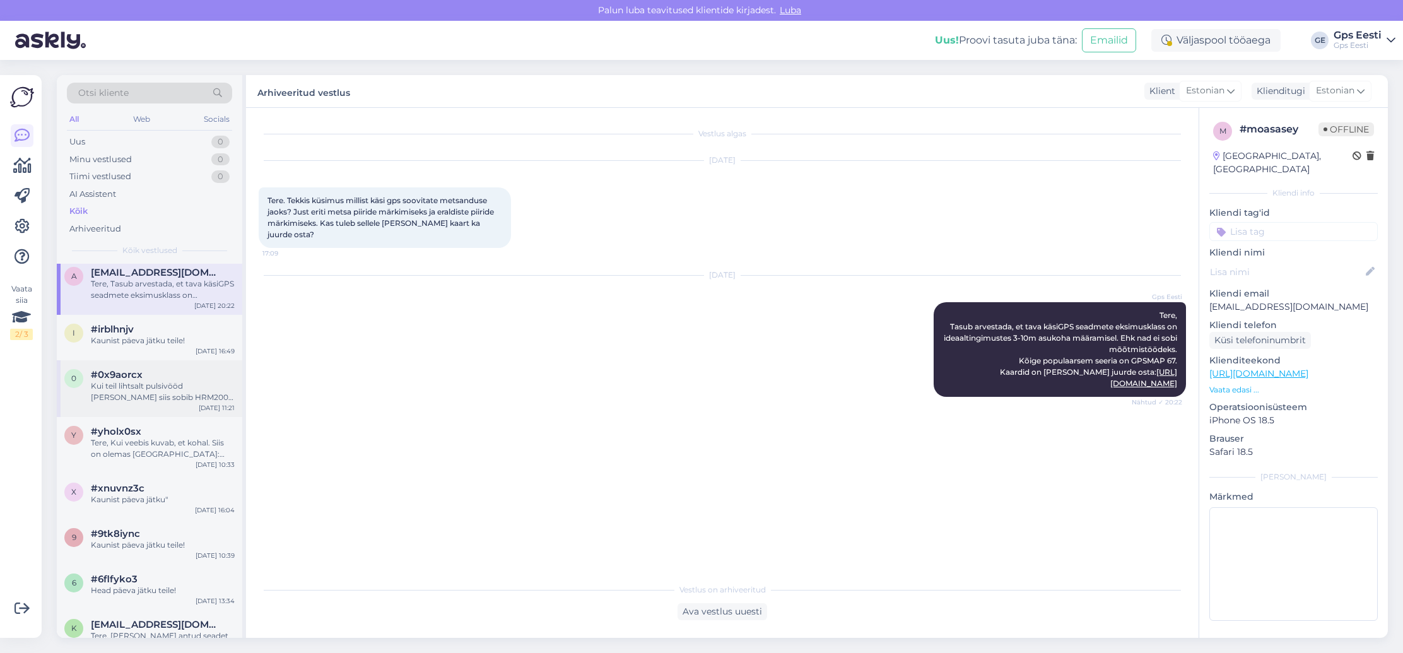
click at [170, 377] on div "#0x9aorcx" at bounding box center [163, 374] width 144 height 11
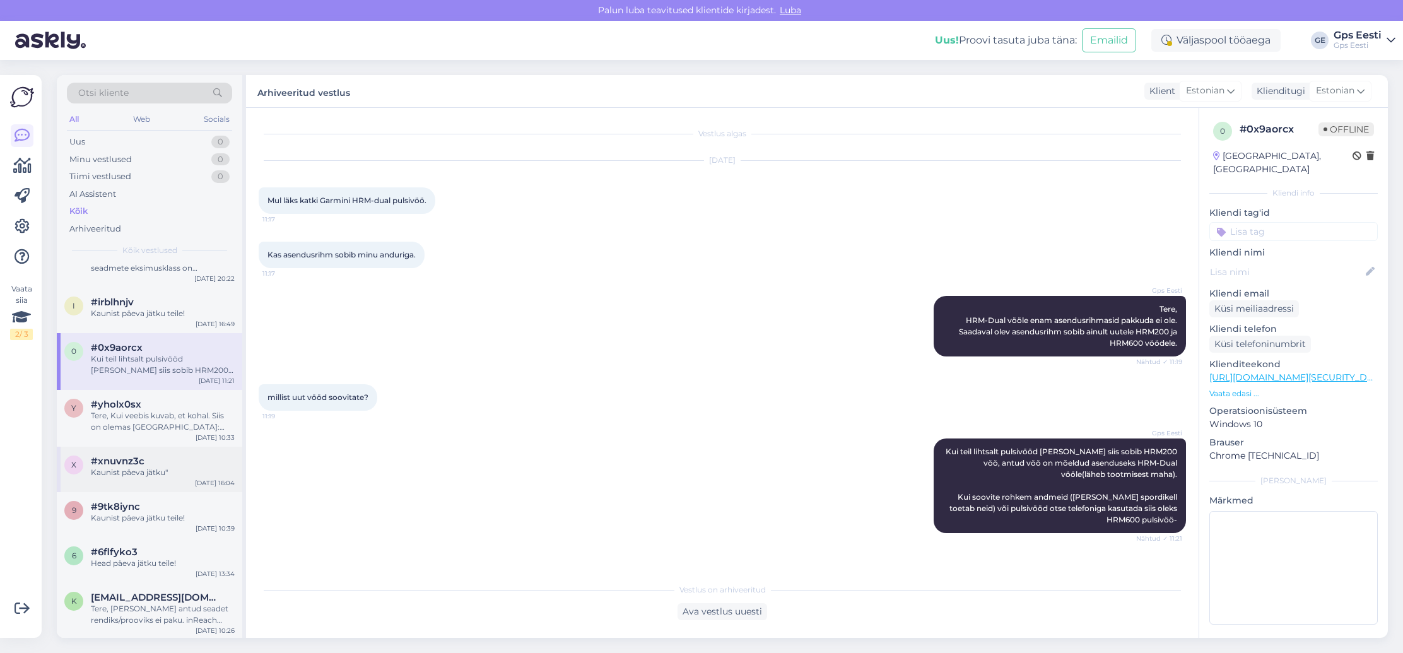
scroll to position [1351, 0]
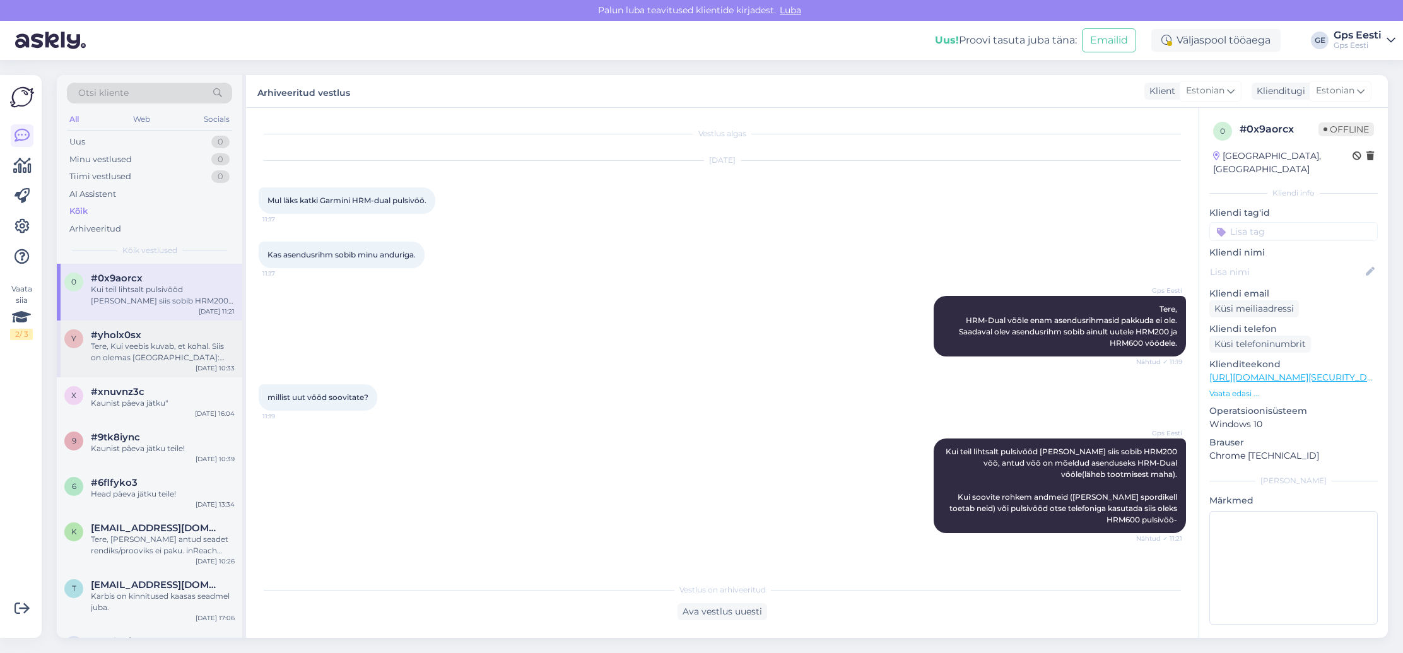
click at [172, 343] on div "Tere, Kui veebis kuvab, et kohal. Siis on olemas [GEOGRAPHIC_DATA]: [URL][DOMAI…" at bounding box center [163, 352] width 144 height 23
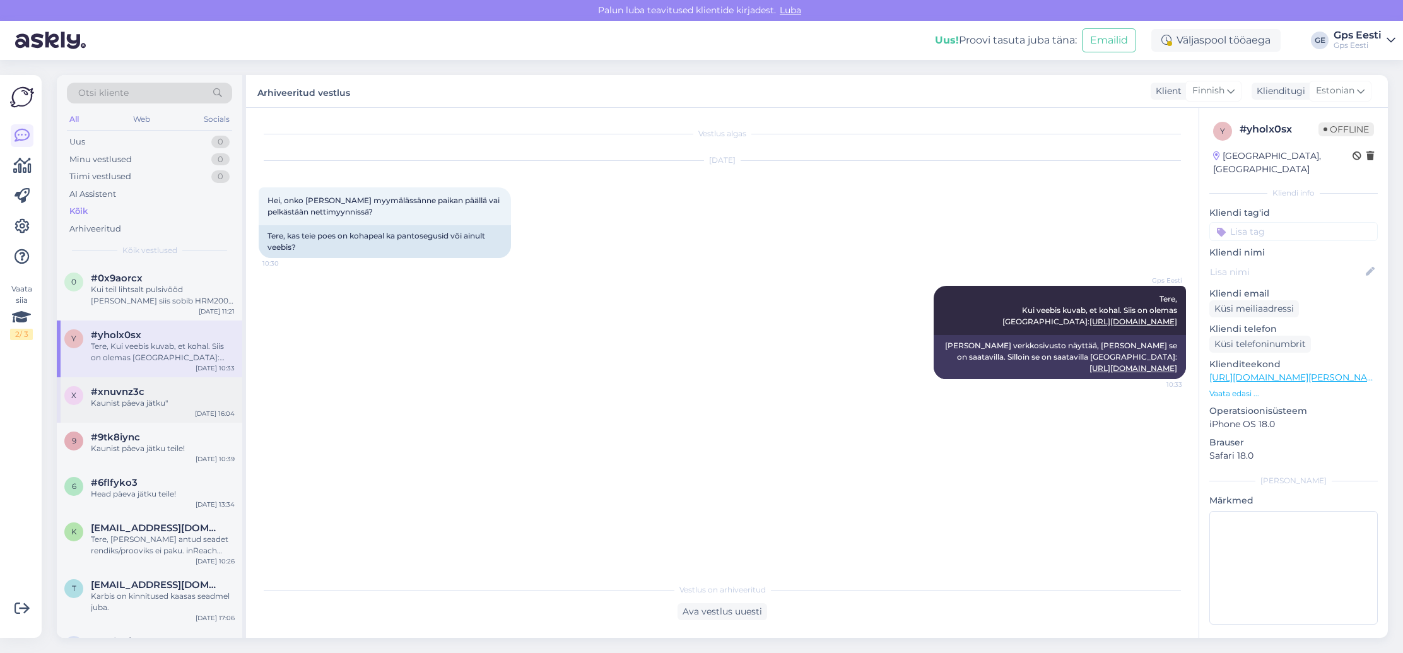
click at [162, 385] on div "x #xnuvnz3c Kaunist päeva jätku" [DATE] 16:04" at bounding box center [149, 399] width 185 height 45
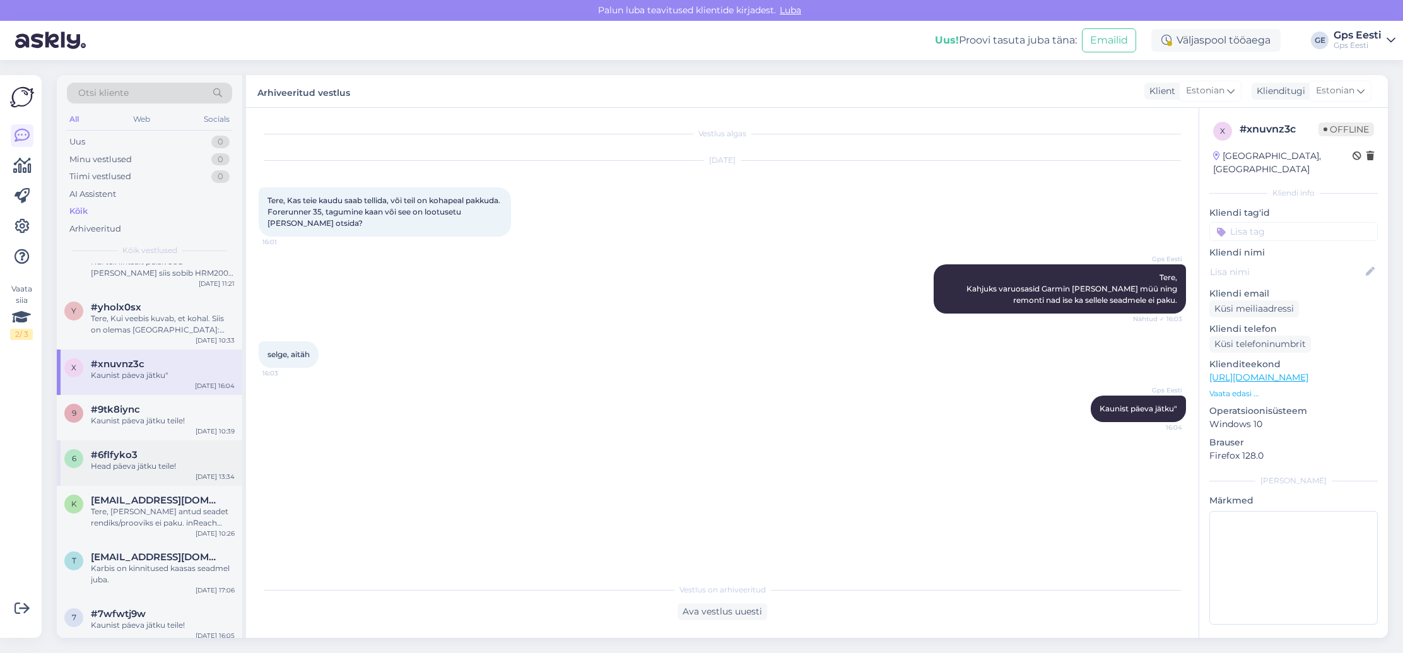
scroll to position [1440, 0]
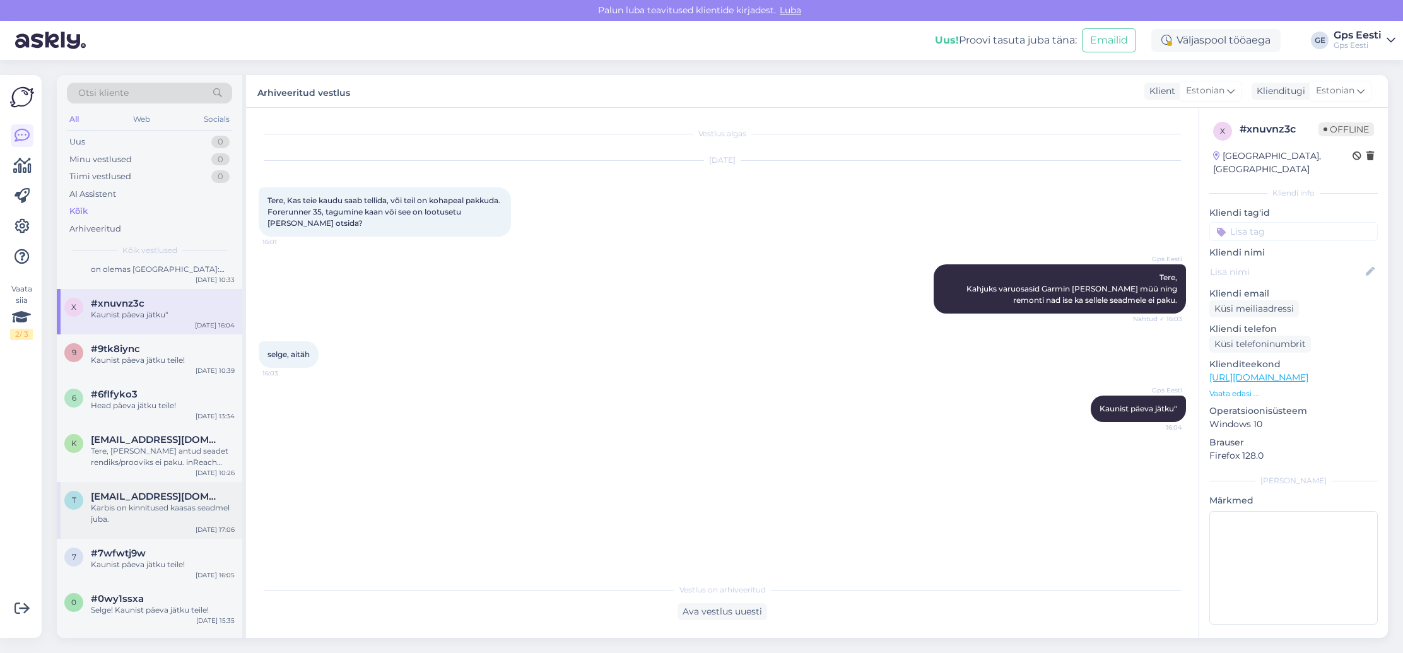
click at [189, 506] on div "Karbis on kinnitused kaasas seadmel juba." at bounding box center [163, 513] width 144 height 23
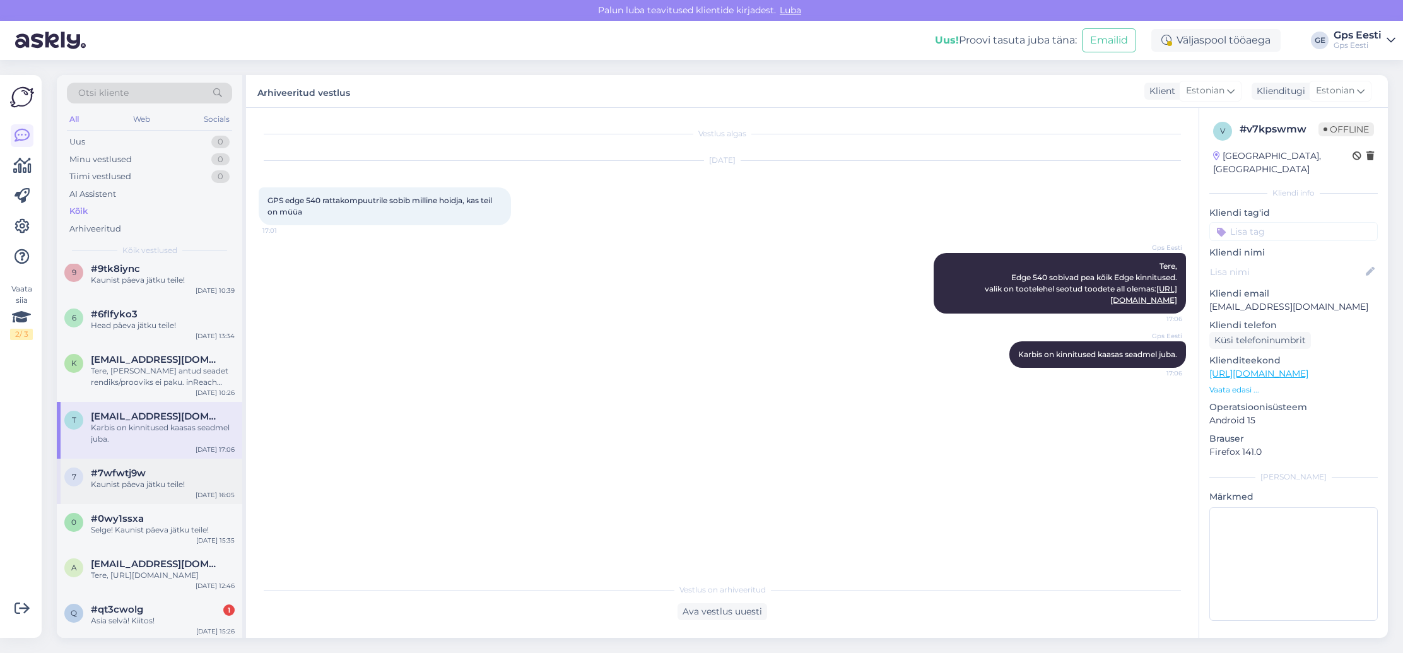
scroll to position [1528, 0]
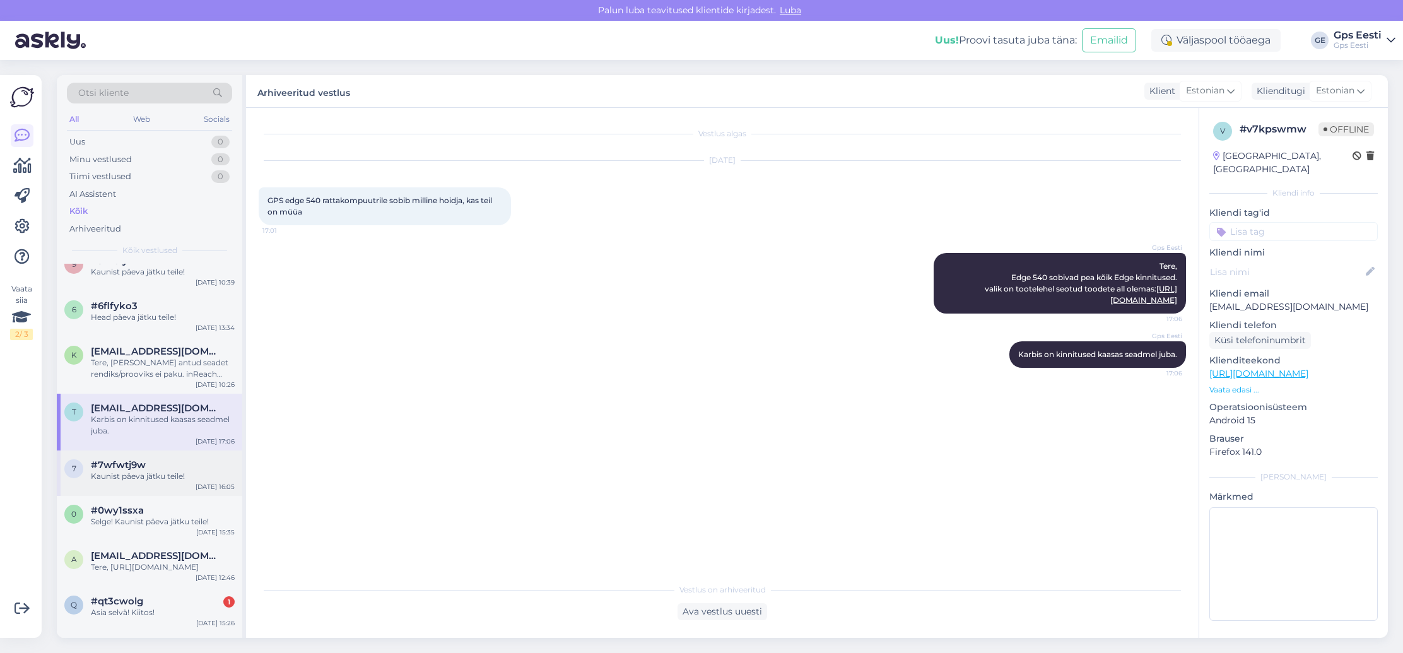
click at [168, 468] on div "#7wfwtj9w" at bounding box center [163, 464] width 144 height 11
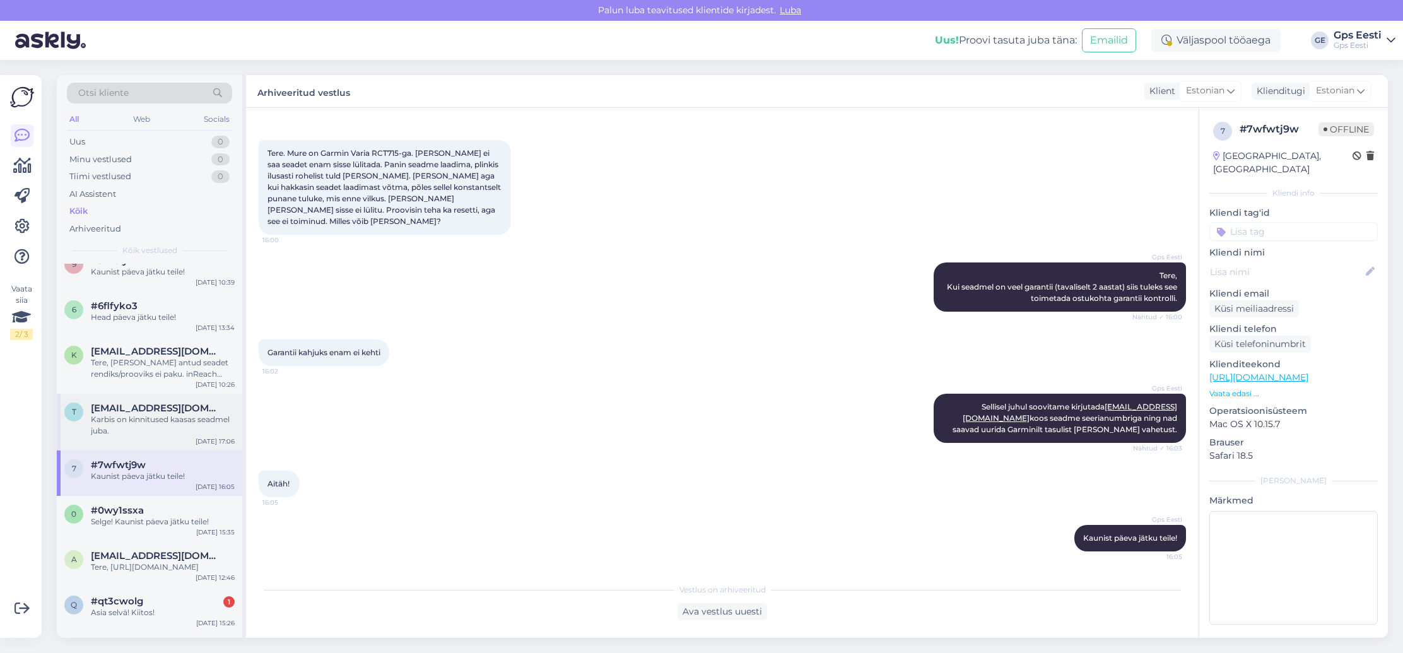
scroll to position [2098, 0]
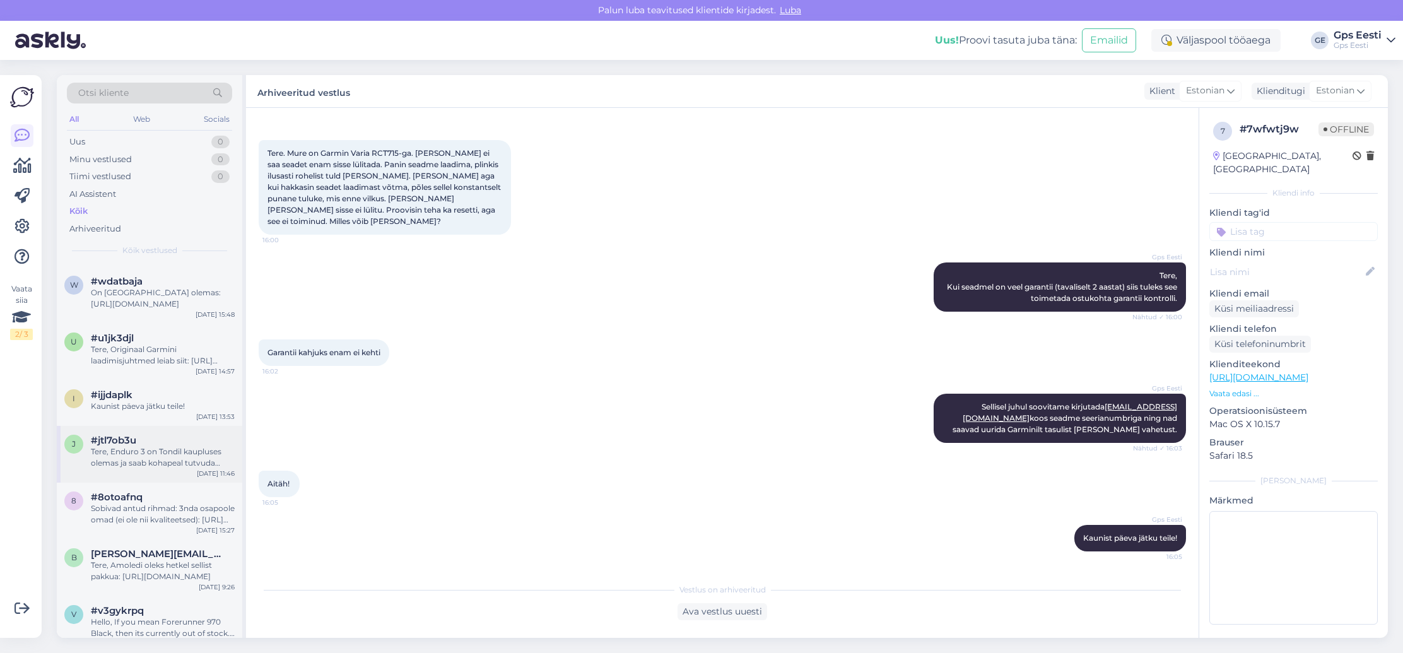
click at [172, 446] on div "#jtl7ob3u" at bounding box center [163, 440] width 144 height 11
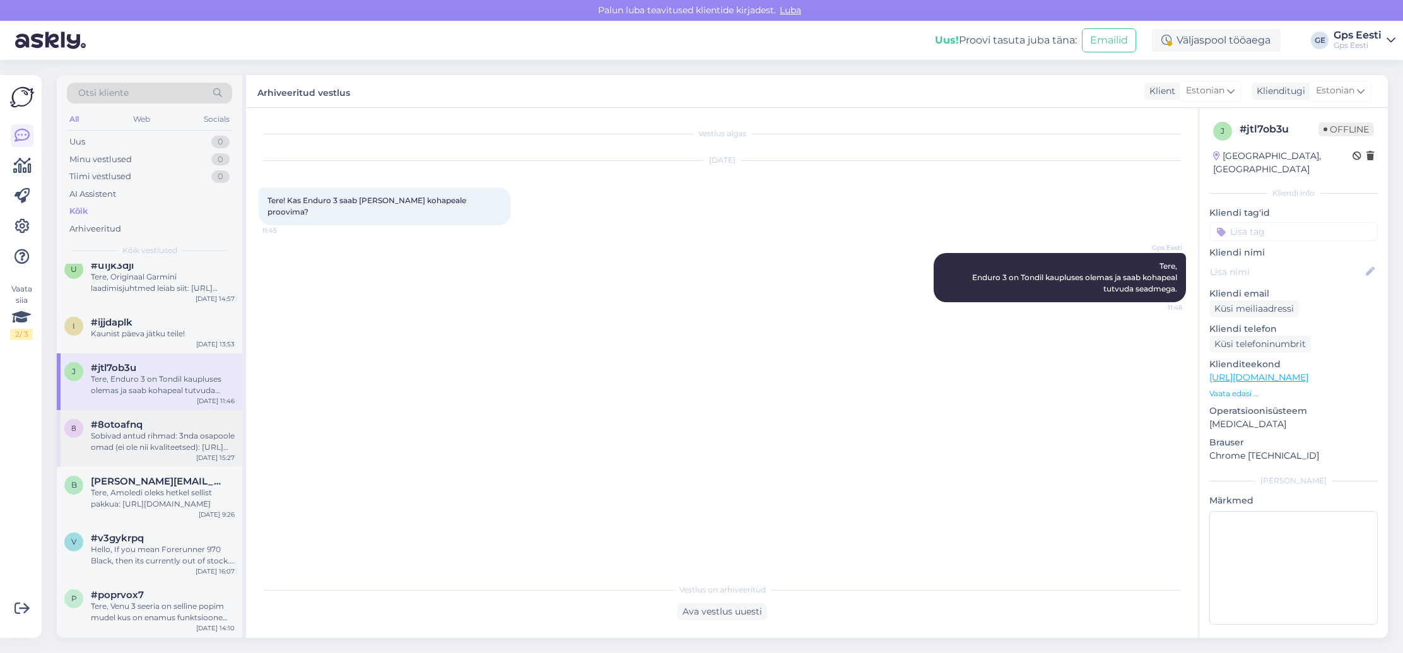
scroll to position [2179, 0]
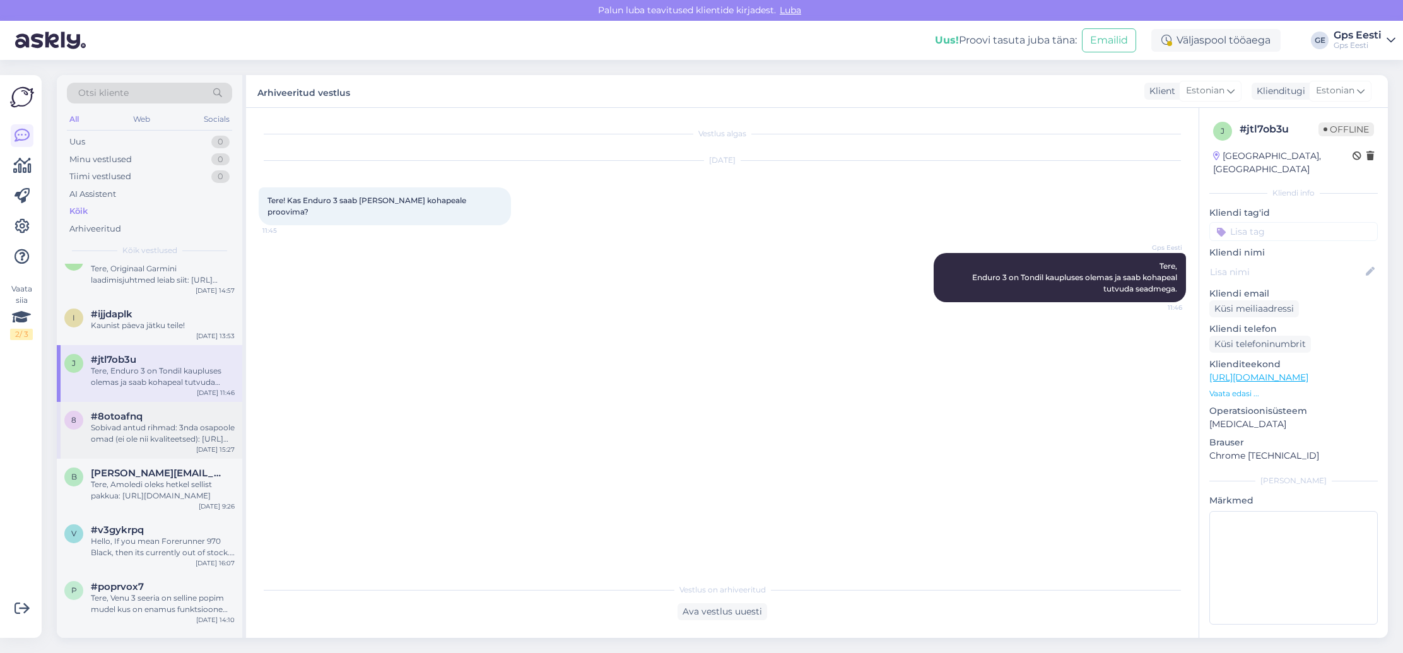
click at [165, 445] on div "Sobivad antud rihmad: 3nda osapoole omad (ei ole nii kvaliteetsed): [URL][DOMAI…" at bounding box center [163, 433] width 144 height 23
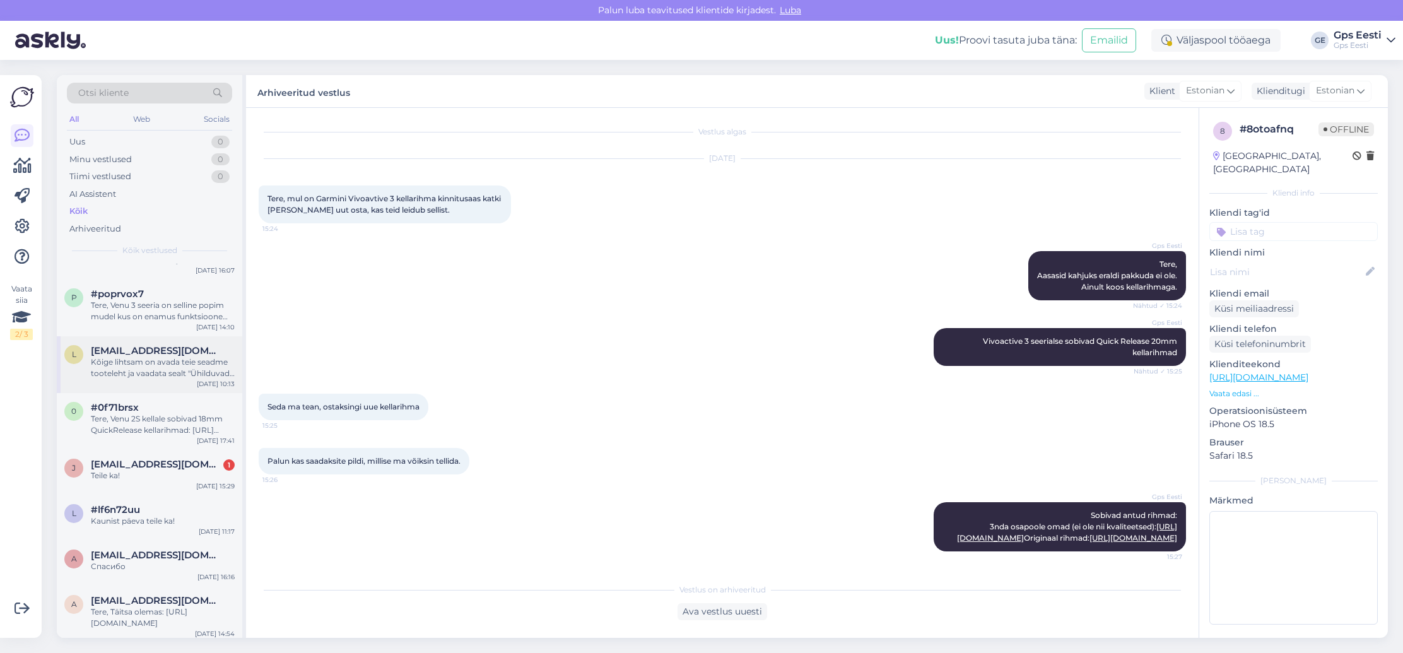
scroll to position [2591, 0]
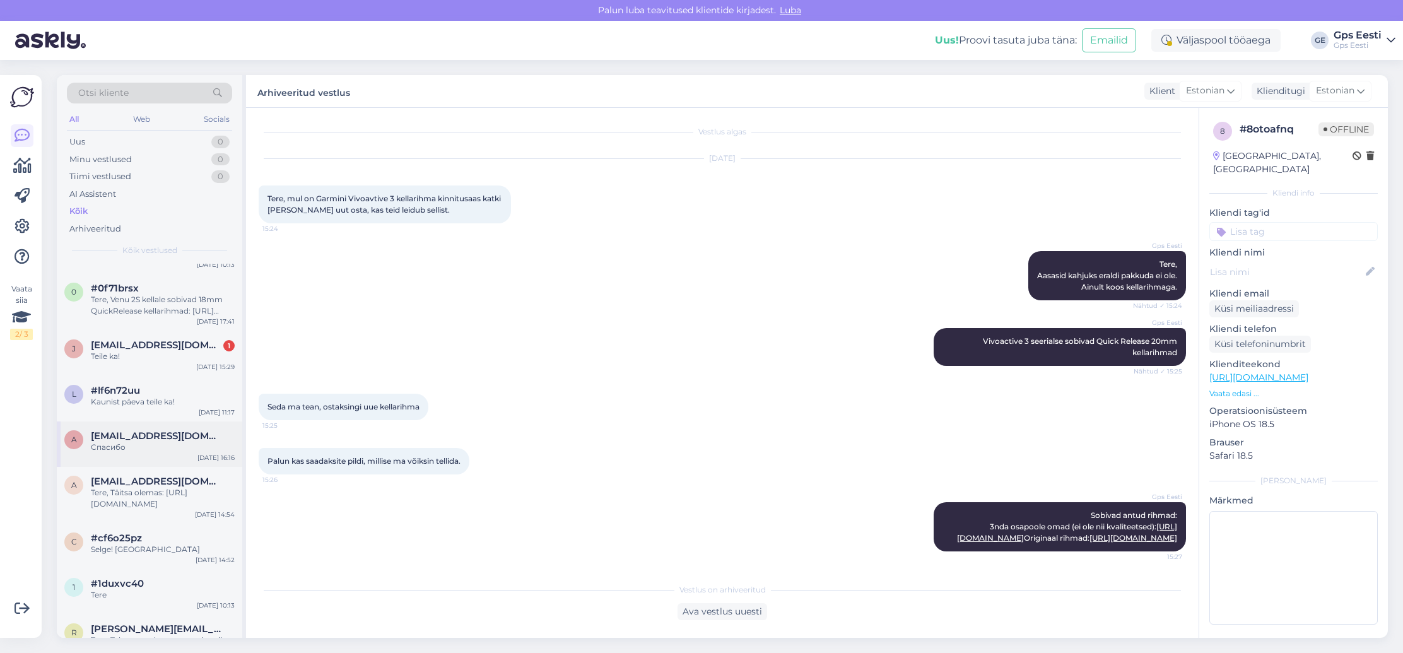
click at [141, 442] on span "[EMAIL_ADDRESS][DOMAIN_NAME]" at bounding box center [156, 435] width 131 height 11
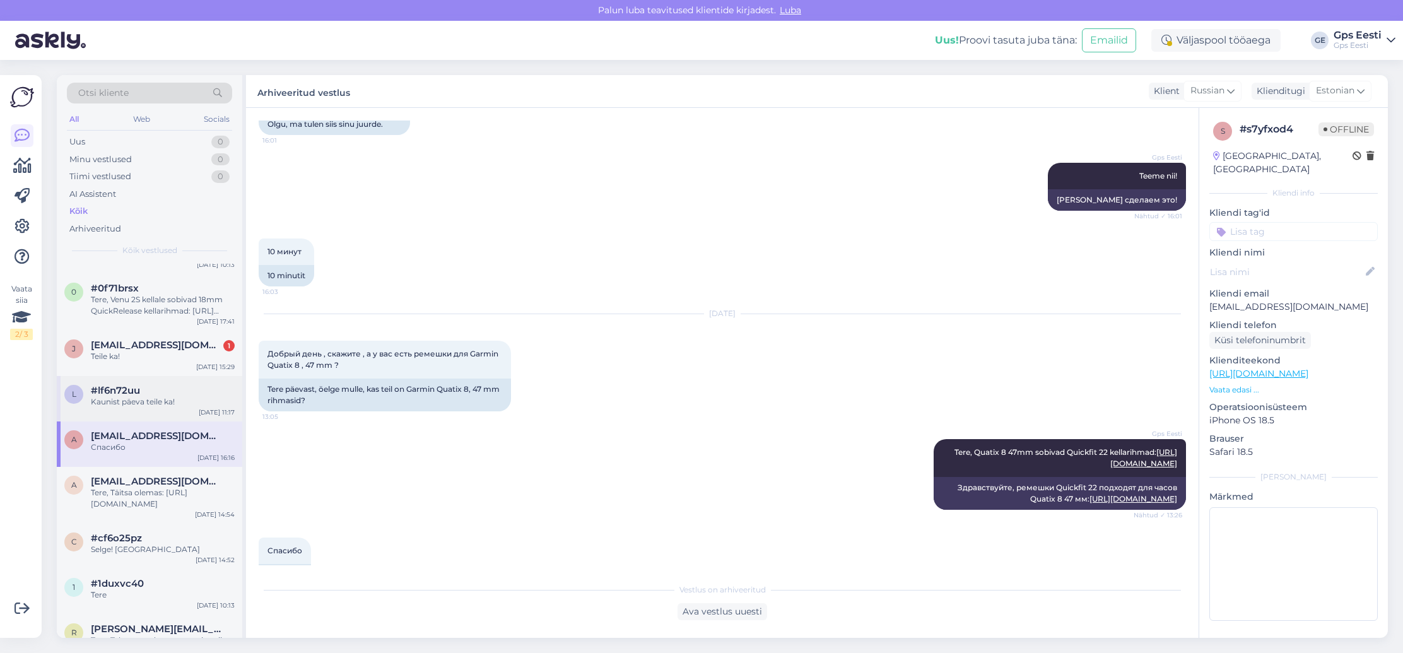
click at [144, 420] on div "l #lf6n72uu Kaunist päeva teile ka! [DATE] 11:17" at bounding box center [149, 398] width 185 height 45
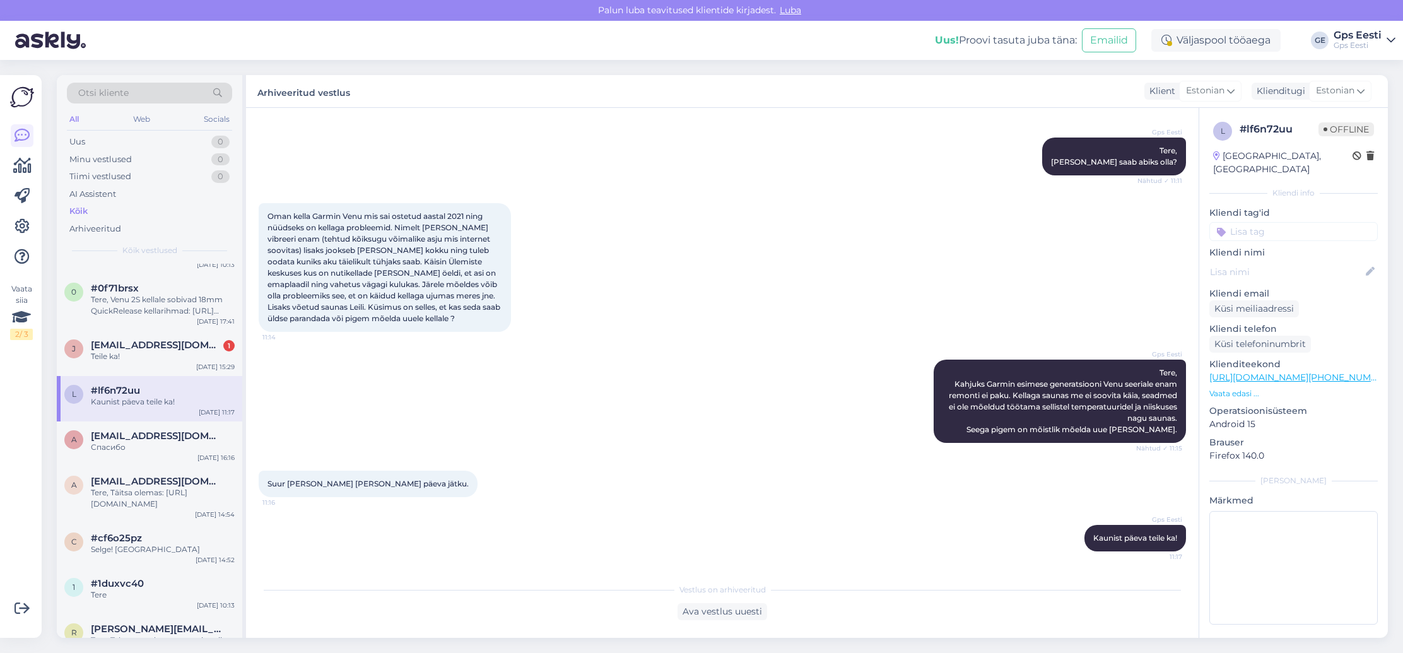
scroll to position [104, 0]
